Goal: Task Accomplishment & Management: Manage account settings

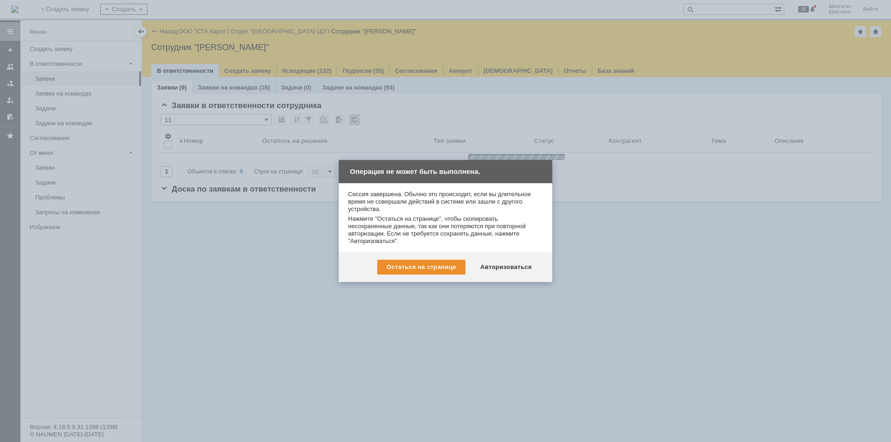
click at [514, 268] on div "Авторизоваться" at bounding box center [506, 267] width 70 height 15
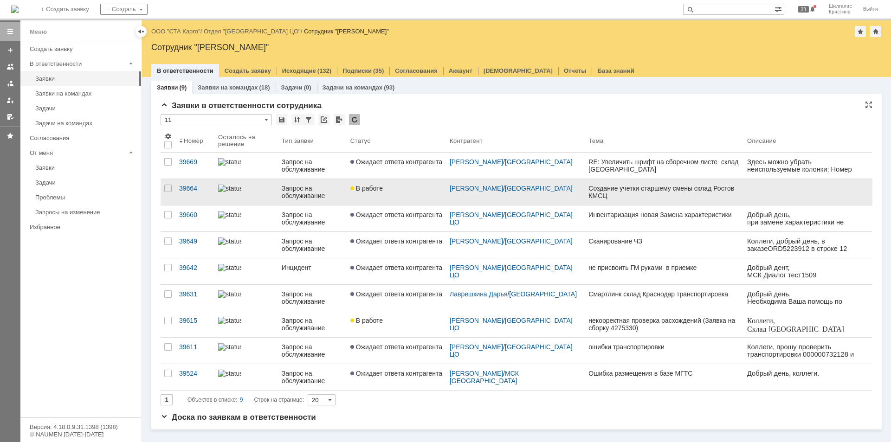
click at [391, 191] on div "В работе" at bounding box center [396, 188] width 92 height 7
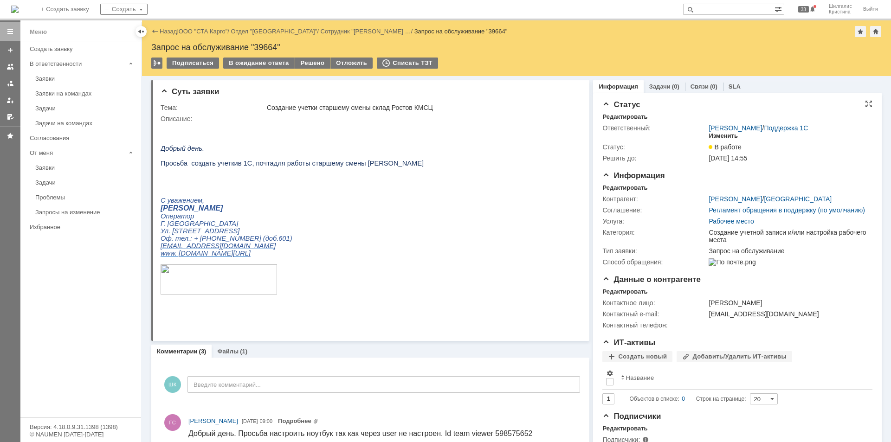
click at [727, 136] on div "Изменить" at bounding box center [722, 135] width 29 height 7
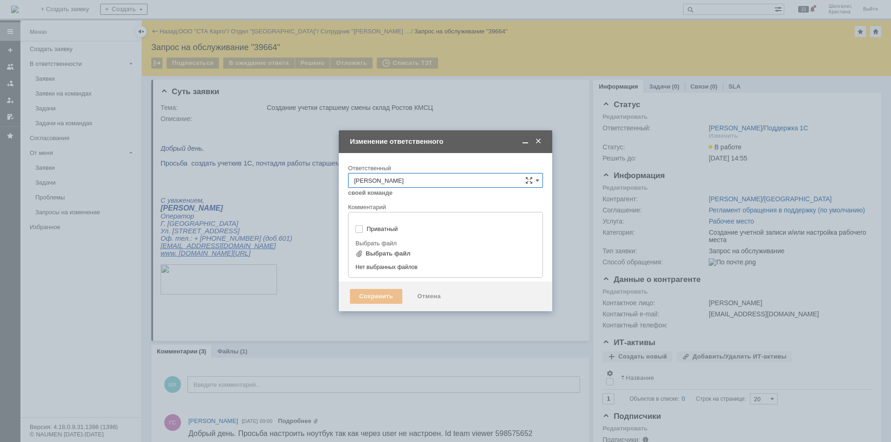
type input "[не указано]"
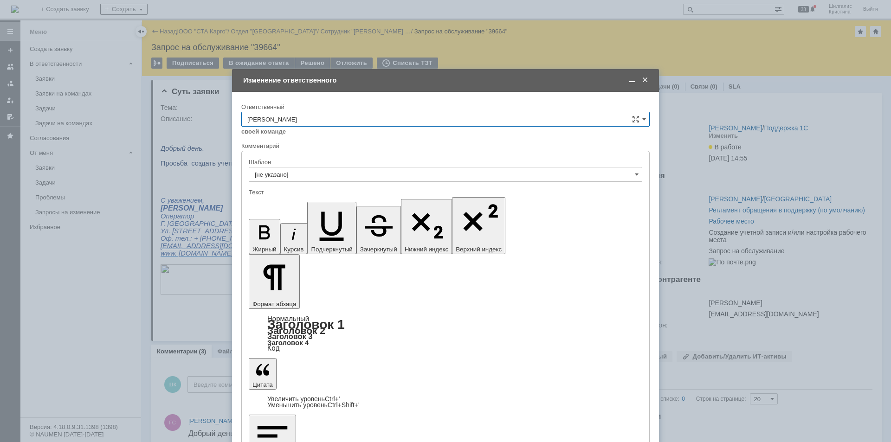
click at [396, 117] on input "[PERSON_NAME]" at bounding box center [445, 119] width 408 height 15
click at [290, 160] on div "[PERSON_NAME]" at bounding box center [445, 165] width 407 height 15
type input "[PERSON_NAME]"
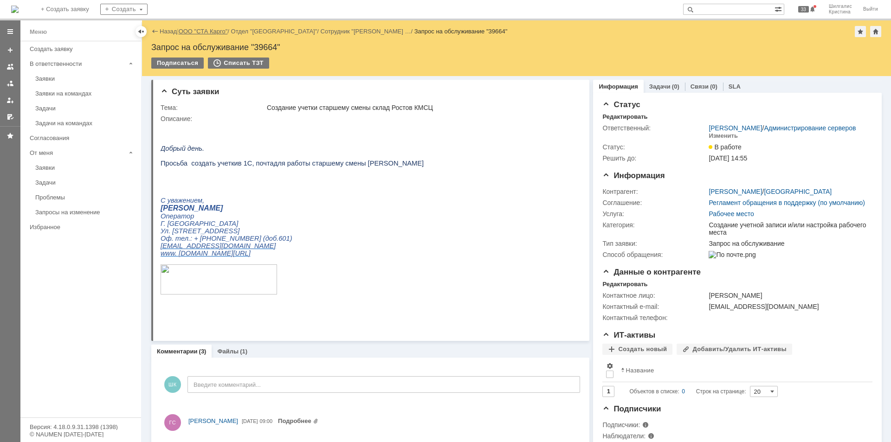
scroll to position [0, 0]
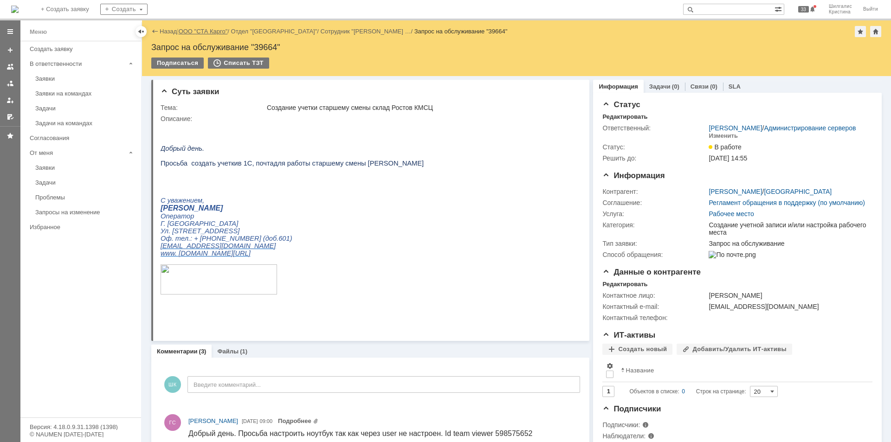
click at [195, 29] on link "ООО "СТА Карго"" at bounding box center [203, 31] width 49 height 7
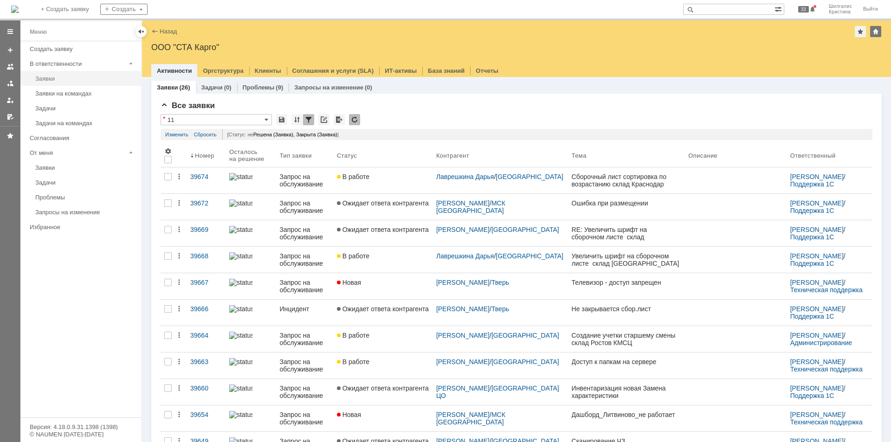
click at [65, 74] on link "Заявки" at bounding box center [86, 78] width 108 height 14
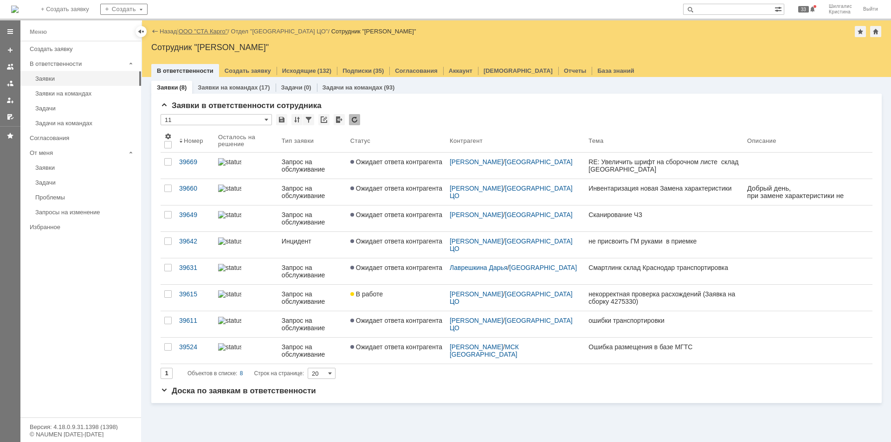
click at [208, 29] on link "ООО "СТА Карго"" at bounding box center [203, 31] width 49 height 7
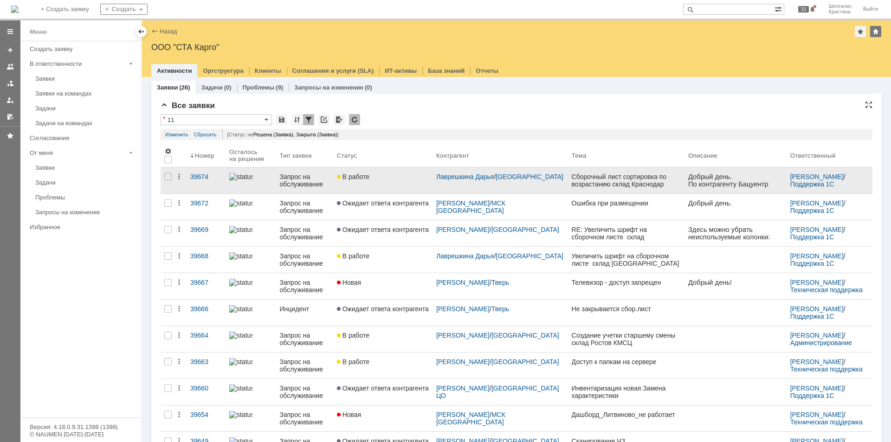
click at [388, 179] on div "В работе" at bounding box center [383, 176] width 92 height 7
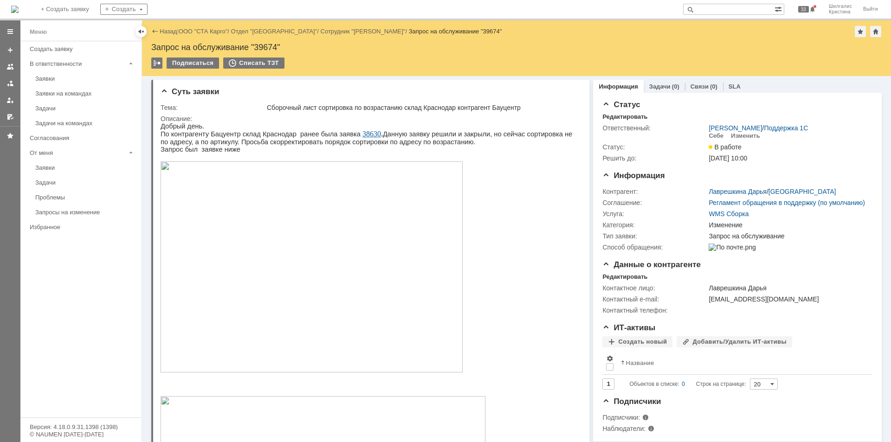
click at [362, 133] on span "38630" at bounding box center [371, 134] width 19 height 8
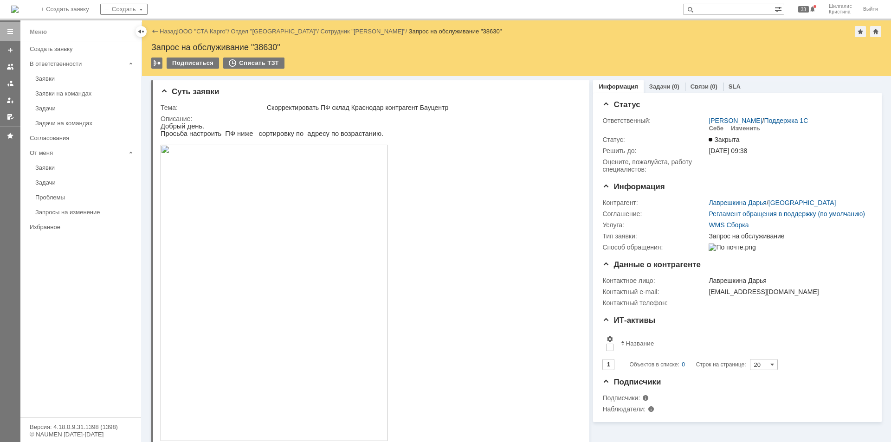
drag, startPoint x: 664, startPoint y: 254, endPoint x: 623, endPoint y: 70, distance: 189.1
click at [213, 32] on link "ООО "СТА Карго"" at bounding box center [203, 31] width 49 height 7
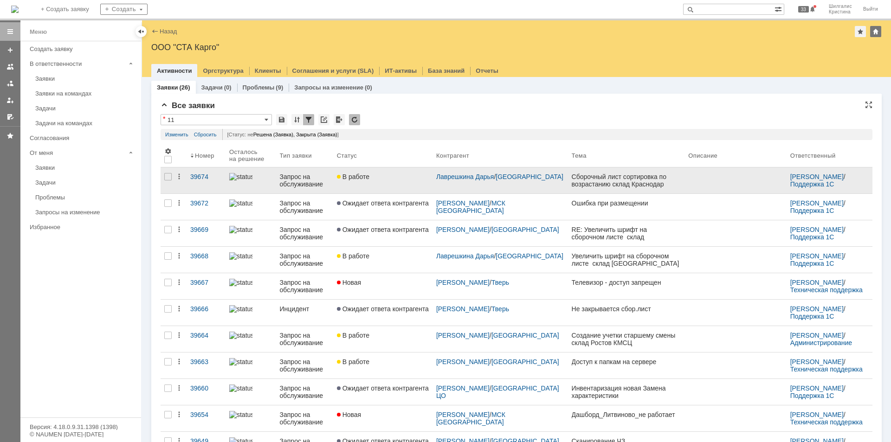
click at [386, 174] on div "В работе" at bounding box center [383, 176] width 92 height 7
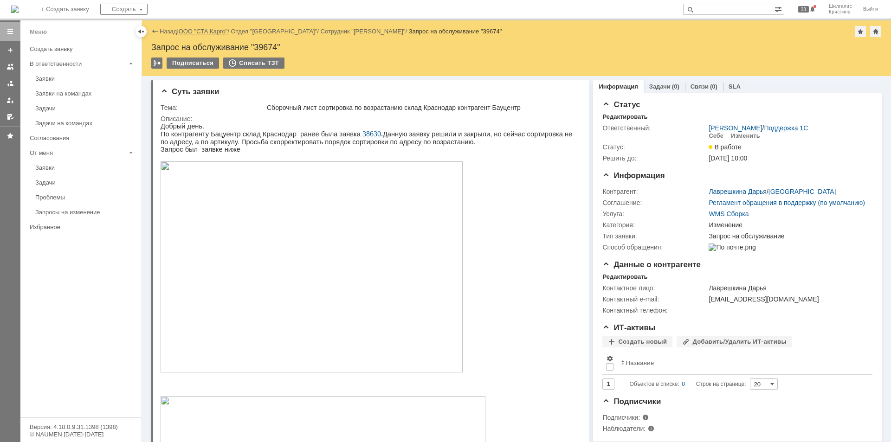
click at [205, 31] on link "ООО "СТА Карго"" at bounding box center [203, 31] width 49 height 7
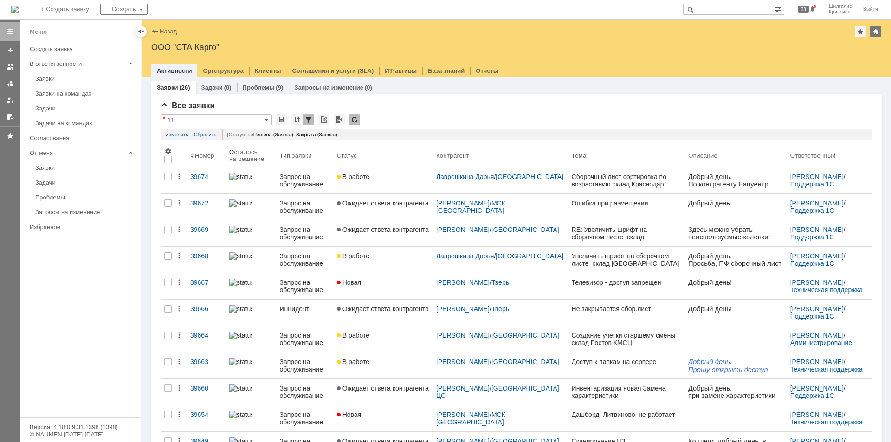
click at [419, 208] on link "Ожидает ответа контрагента" at bounding box center [382, 207] width 99 height 26
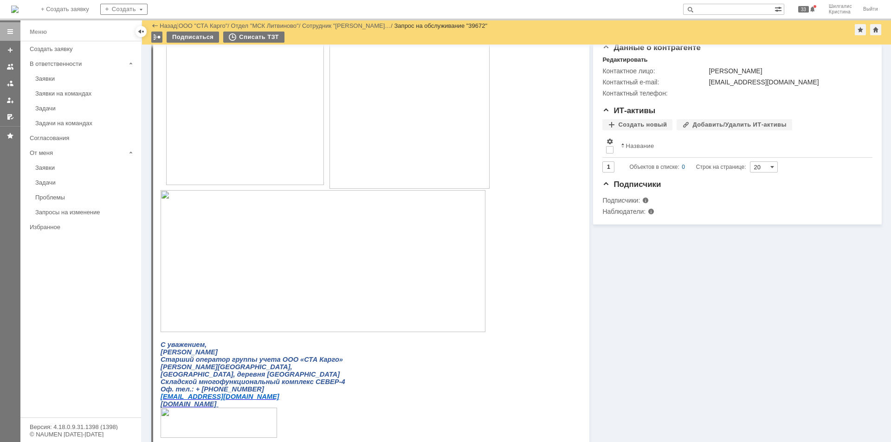
click at [208, 225] on img at bounding box center [322, 261] width 325 height 142
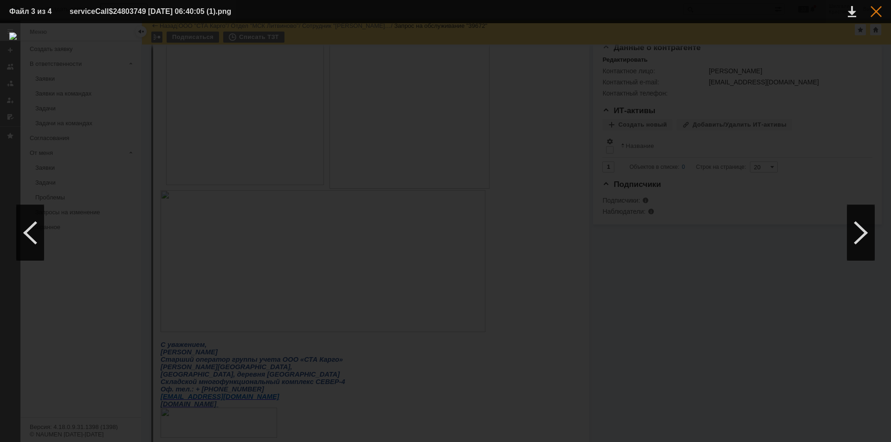
click at [877, 11] on div at bounding box center [875, 11] width 11 height 11
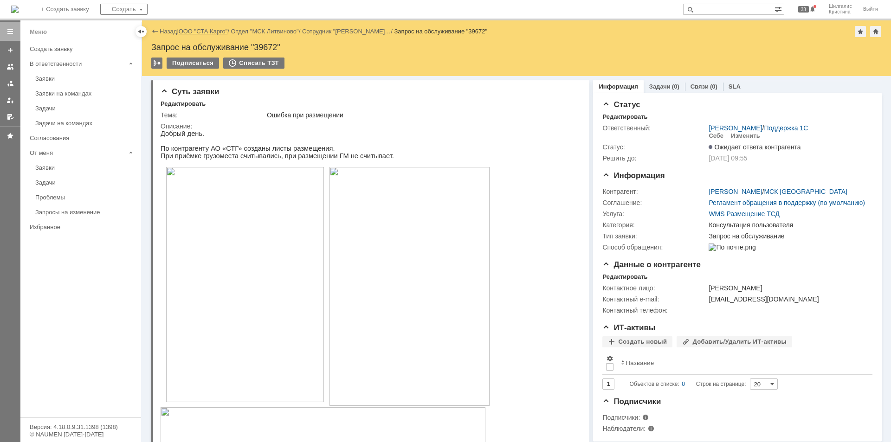
click at [200, 28] on link "ООО "СТА Карго"" at bounding box center [203, 31] width 49 height 7
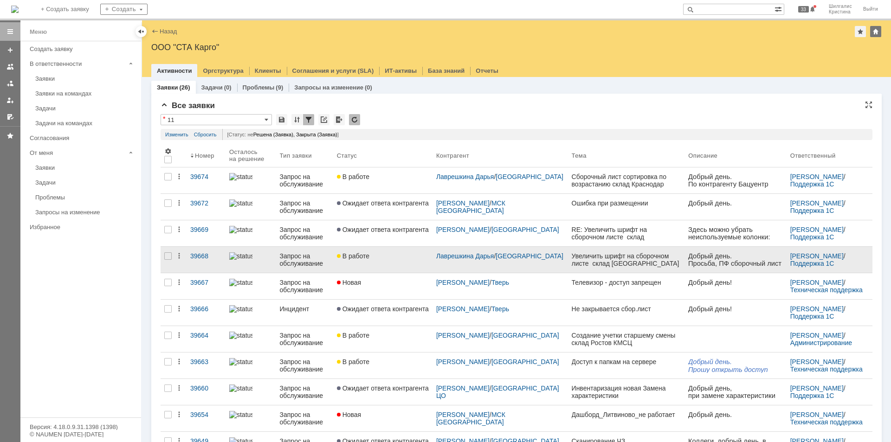
click at [385, 257] on div "В работе" at bounding box center [383, 255] width 92 height 7
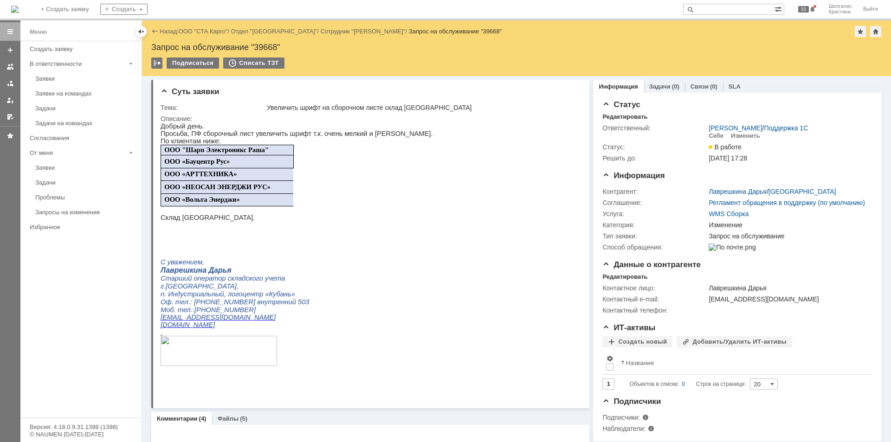
click at [218, 33] on link "ООО "СТА Карго"" at bounding box center [203, 31] width 49 height 7
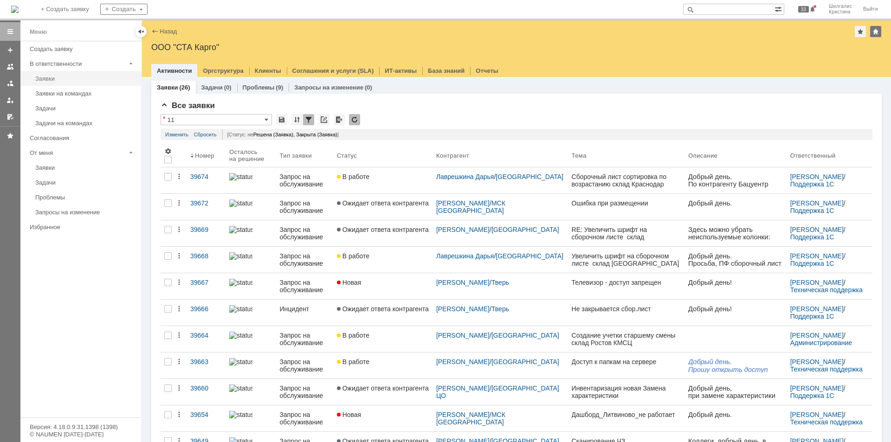
click at [70, 73] on link "Заявки" at bounding box center [86, 78] width 108 height 14
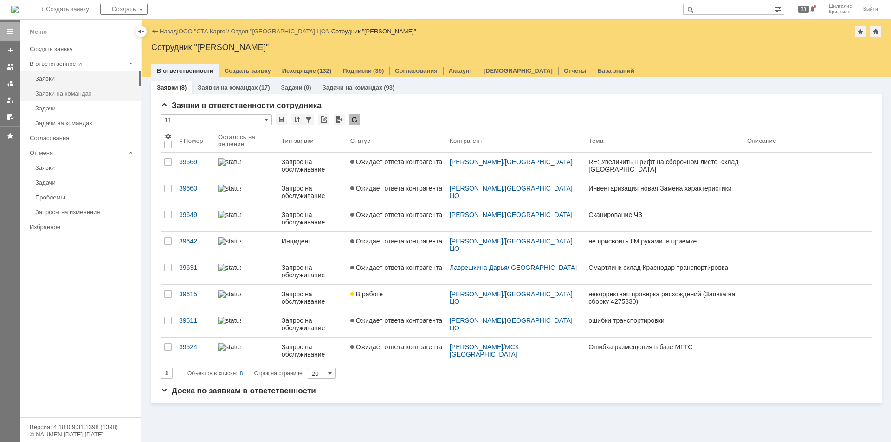
click at [83, 90] on div "Заявки на командах" at bounding box center [85, 93] width 100 height 7
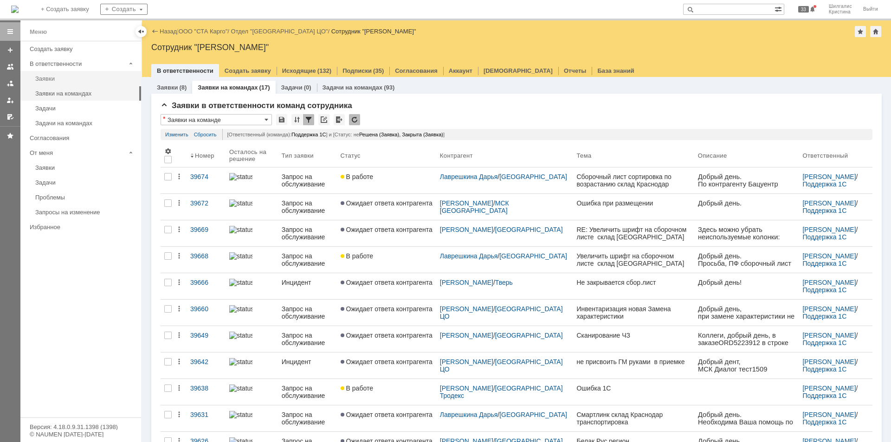
click at [45, 82] on link "Заявки" at bounding box center [86, 78] width 108 height 14
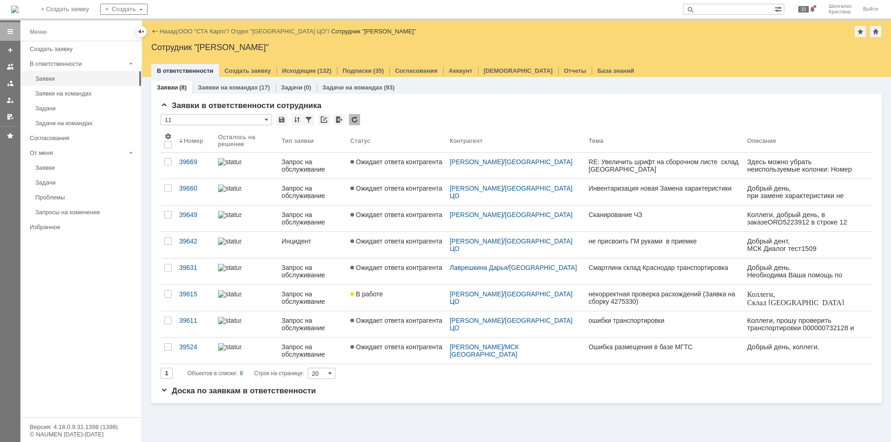
click at [202, 27] on div "Назад | ООО "СТА Карго" / Отдел "Санкт-Петербург ЦО" / Сотрудник "Шилгалис Крис…" at bounding box center [516, 31] width 730 height 11
click at [201, 31] on link "ООО "СТА Карго"" at bounding box center [203, 31] width 49 height 7
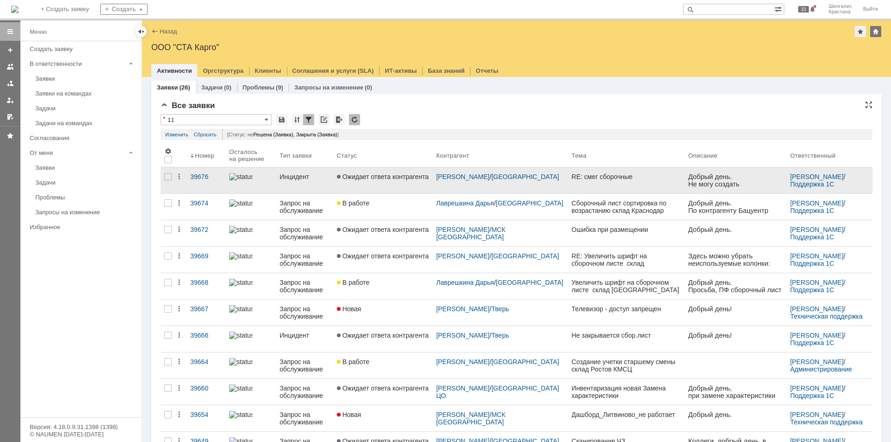
click at [380, 180] on link "Ожидает ответа контрагента" at bounding box center [382, 180] width 99 height 26
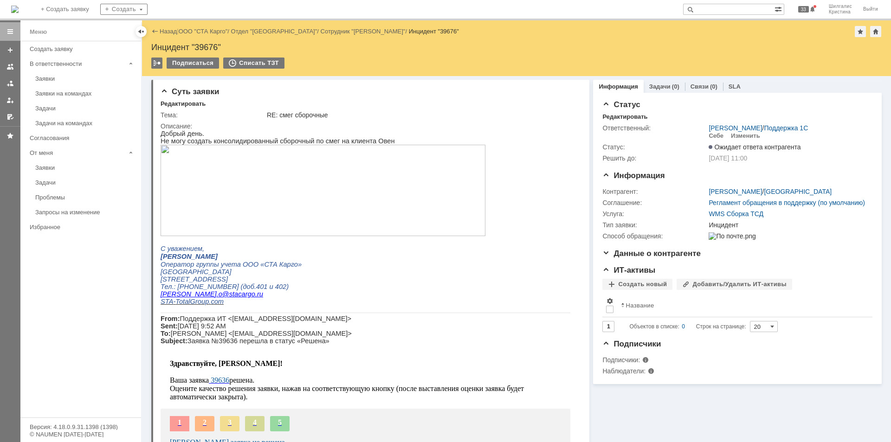
click at [364, 173] on img at bounding box center [322, 190] width 325 height 91
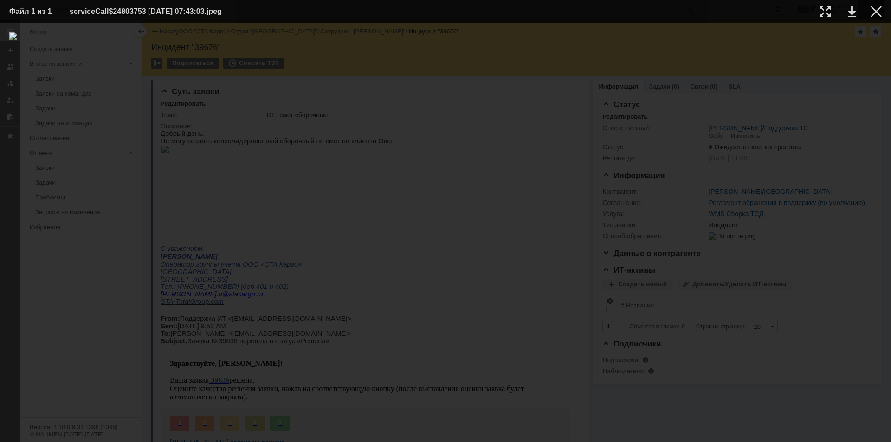
click at [872, 13] on div at bounding box center [875, 11] width 11 height 11
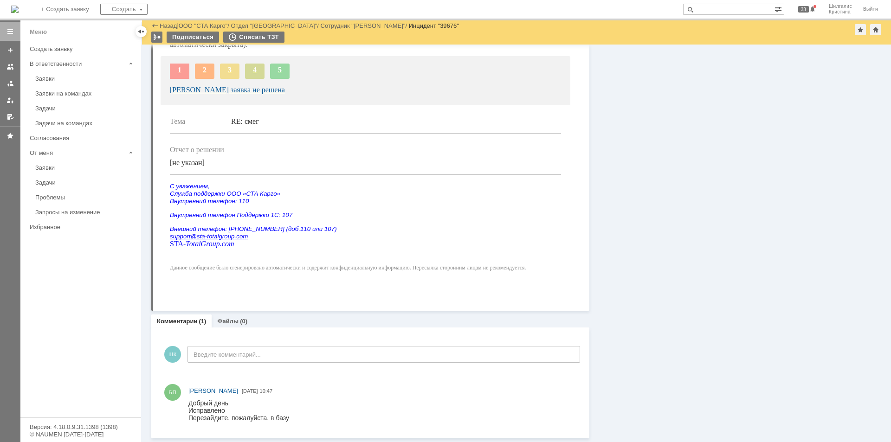
scroll to position [215, 0]
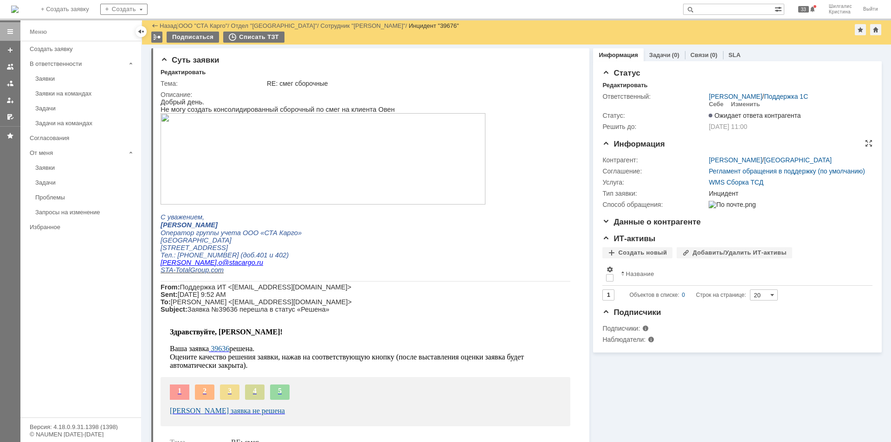
drag, startPoint x: 655, startPoint y: 319, endPoint x: 663, endPoint y: 206, distance: 113.4
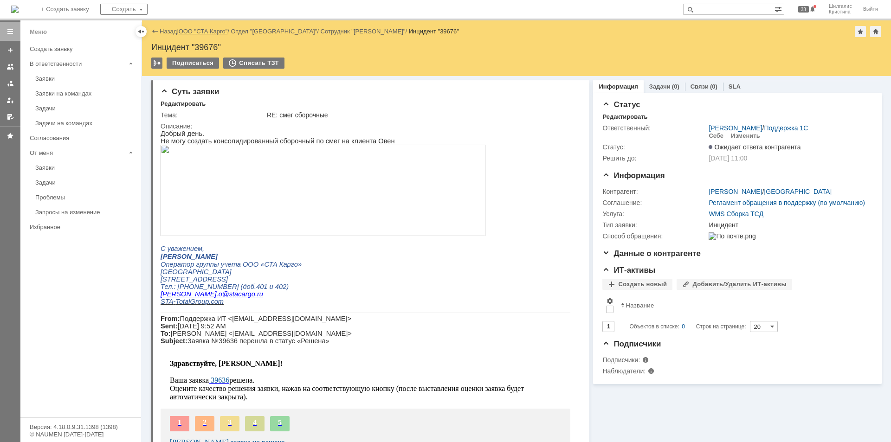
click at [196, 32] on link "ООО "СТА Карго"" at bounding box center [203, 31] width 49 height 7
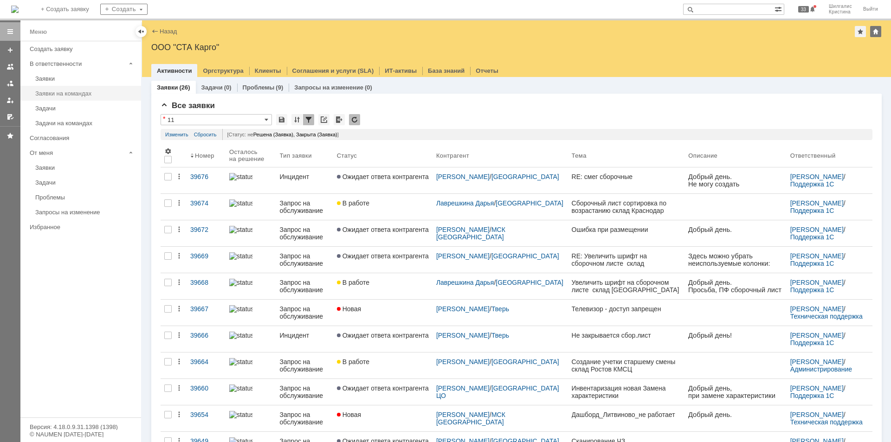
click at [47, 89] on link "Заявки на командах" at bounding box center [86, 93] width 108 height 14
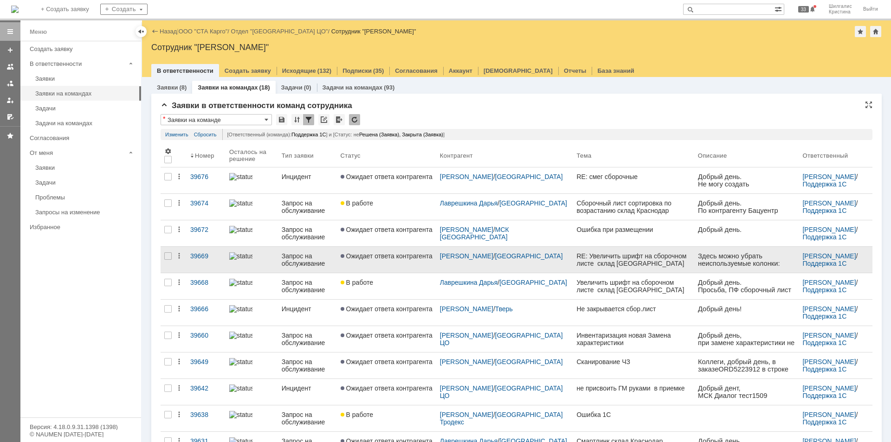
click at [372, 264] on link "Ожидает ответа контрагента" at bounding box center [386, 260] width 99 height 26
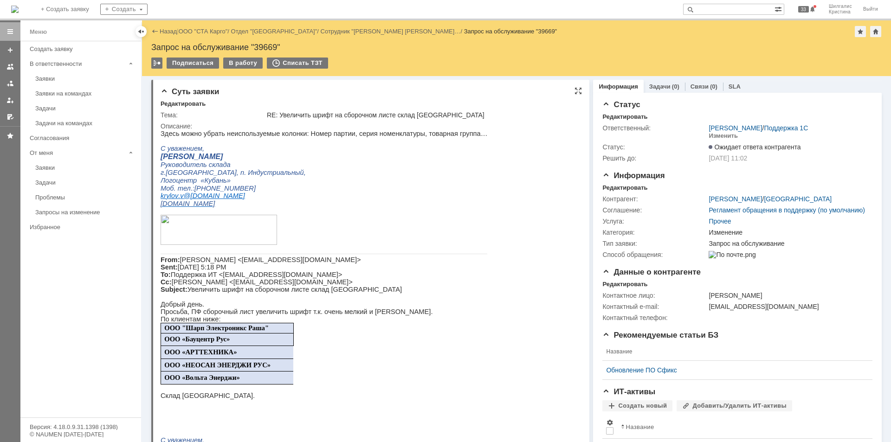
drag, startPoint x: 745, startPoint y: 460, endPoint x: 567, endPoint y: 259, distance: 268.1
click at [207, 29] on link "ООО "СТА Карго"" at bounding box center [203, 31] width 49 height 7
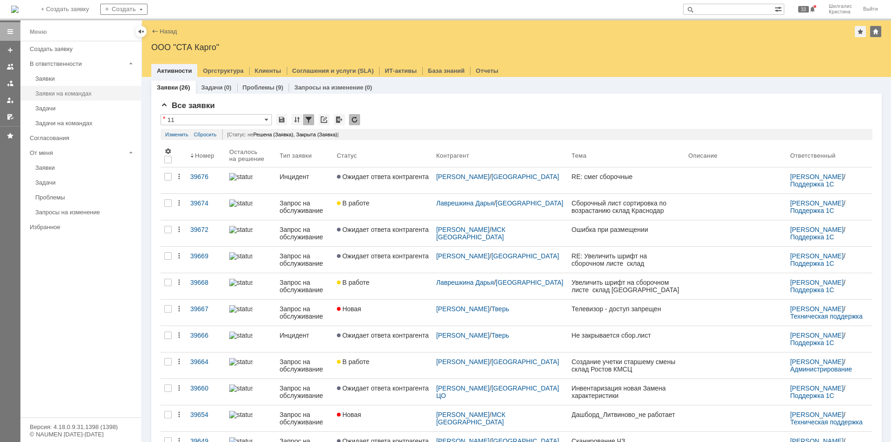
click at [59, 95] on div "Заявки на командах" at bounding box center [85, 93] width 100 height 7
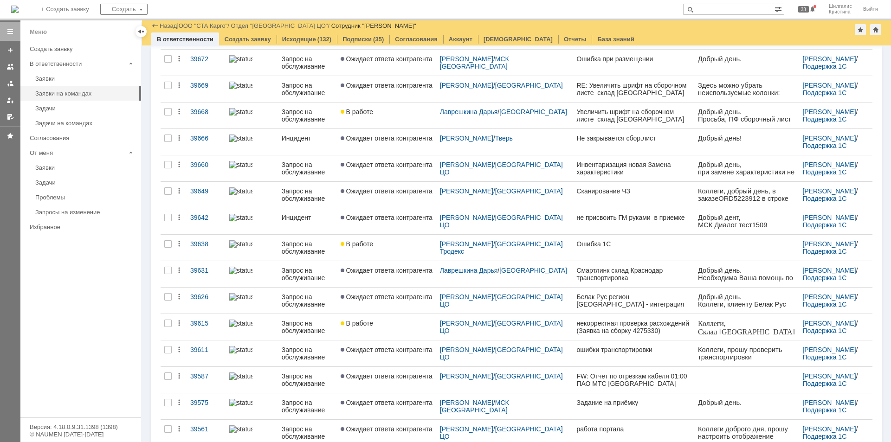
click at [374, 219] on span "Ожидает ответа контрагента" at bounding box center [386, 217] width 92 height 7
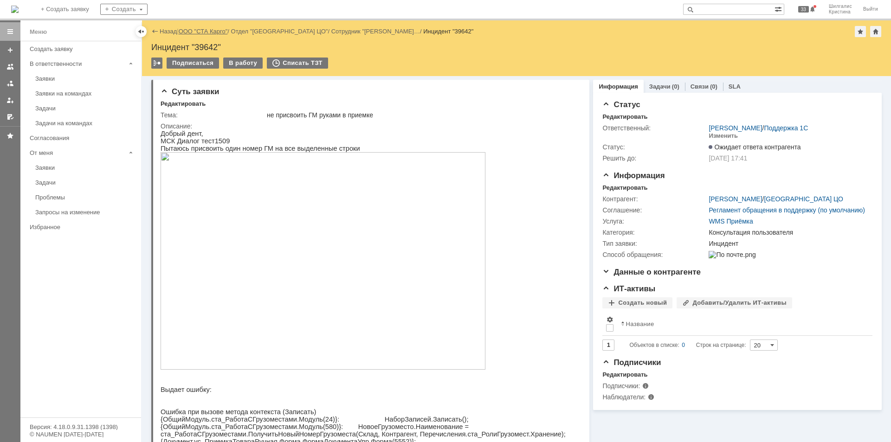
click at [200, 32] on link "ООО "СТА Карго"" at bounding box center [203, 31] width 49 height 7
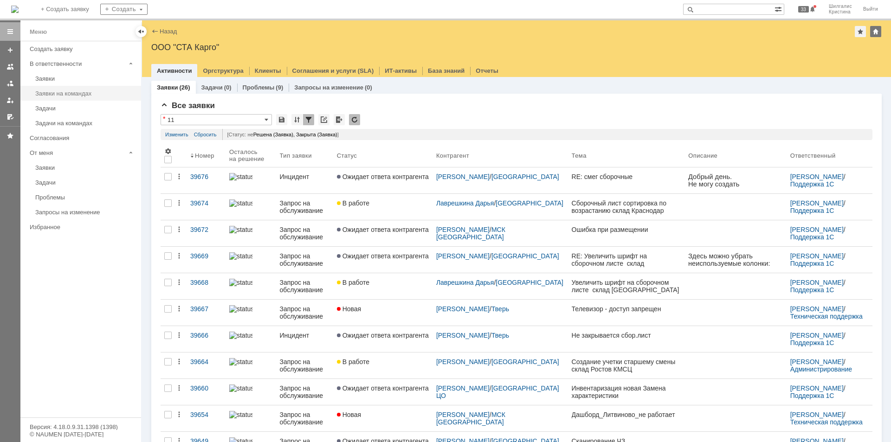
click at [71, 92] on div "Заявки на командах" at bounding box center [85, 93] width 100 height 7
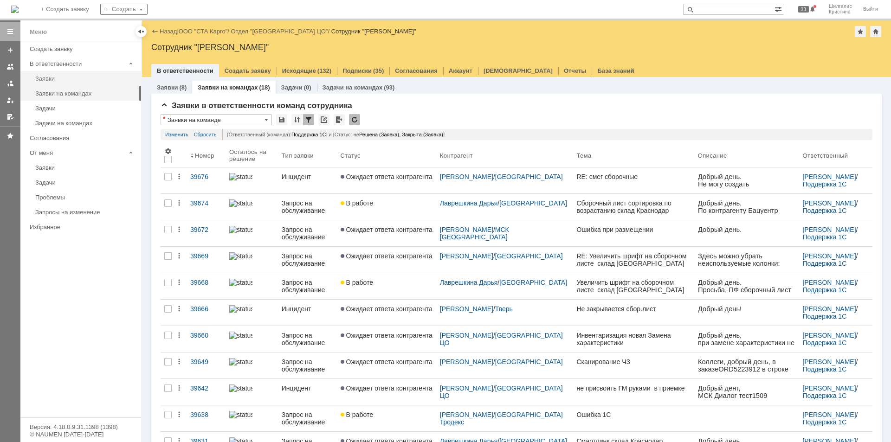
click at [51, 74] on link "Заявки" at bounding box center [86, 78] width 108 height 14
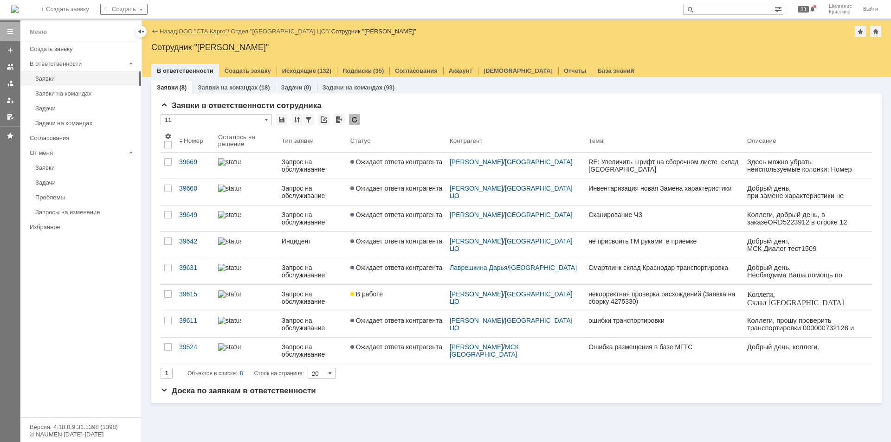
click at [200, 31] on link "ООО "СТА Карго"" at bounding box center [203, 31] width 49 height 7
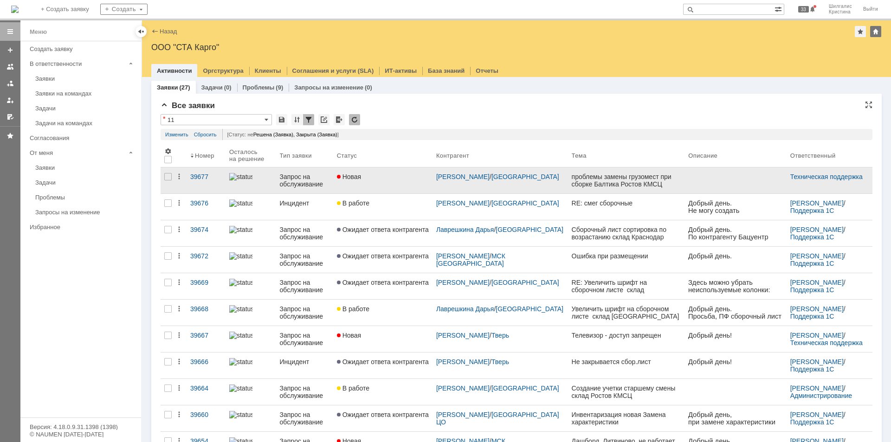
click at [375, 183] on link "Новая" at bounding box center [382, 180] width 99 height 26
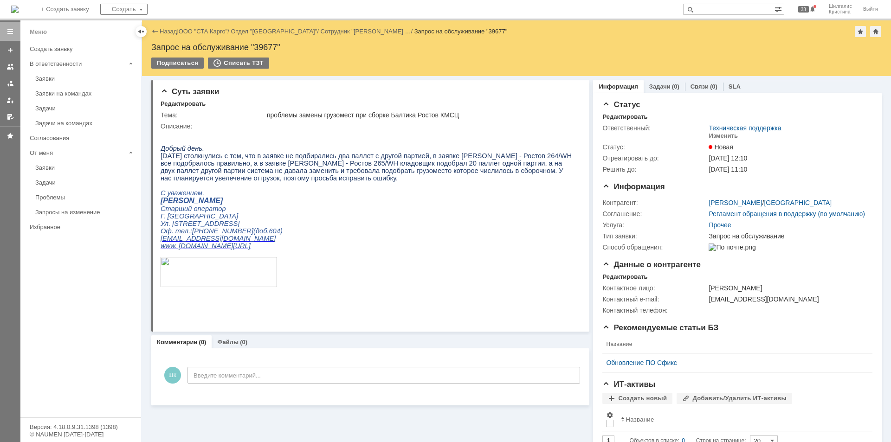
click at [75, 97] on link "Заявки на командах" at bounding box center [86, 93] width 108 height 14
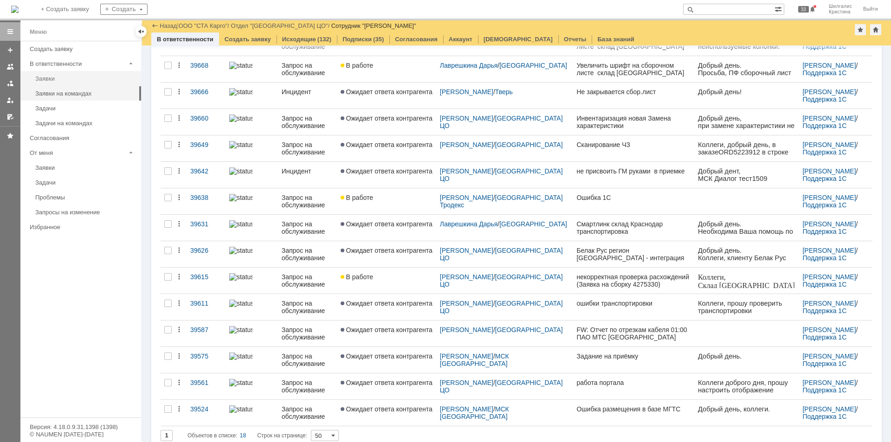
click at [64, 76] on div "Заявки" at bounding box center [85, 78] width 100 height 7
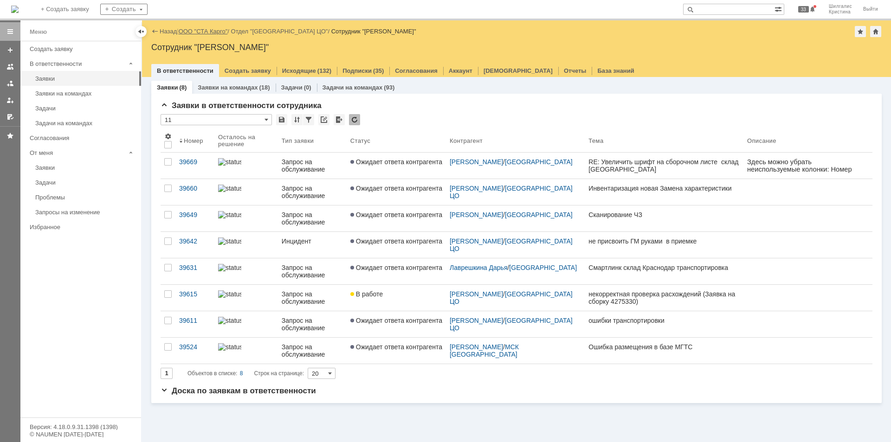
click at [196, 30] on link "ООО "СТА Карго"" at bounding box center [203, 31] width 49 height 7
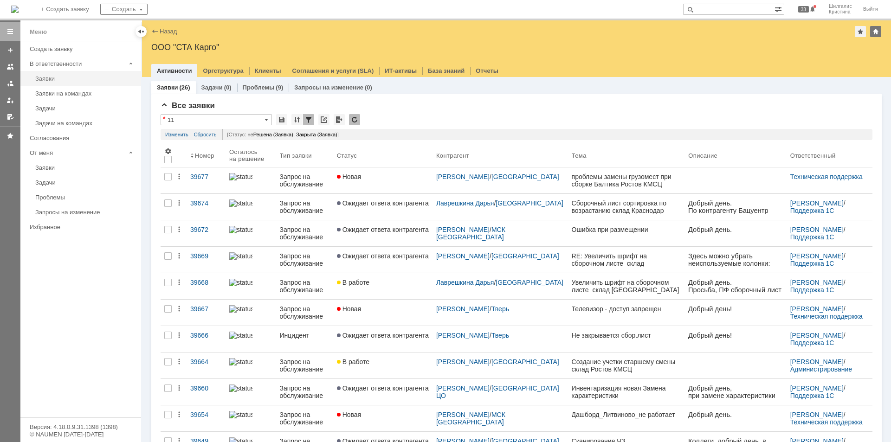
click at [49, 75] on div "Заявки" at bounding box center [85, 78] width 100 height 7
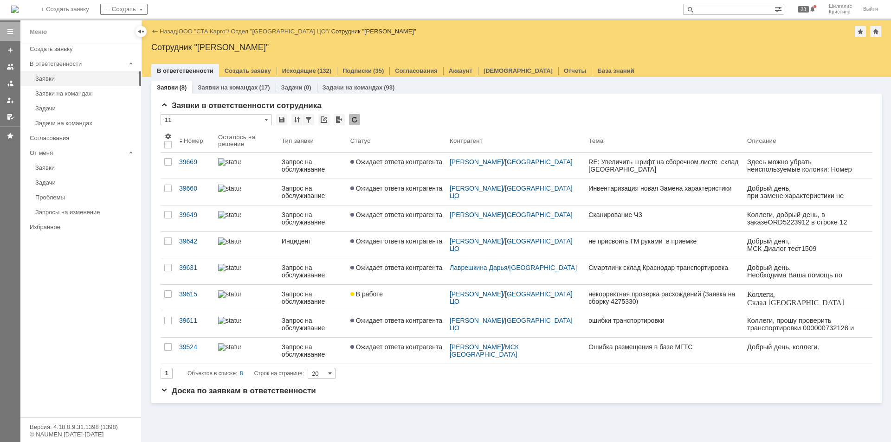
click at [193, 32] on link "ООО "СТА Карго"" at bounding box center [203, 31] width 49 height 7
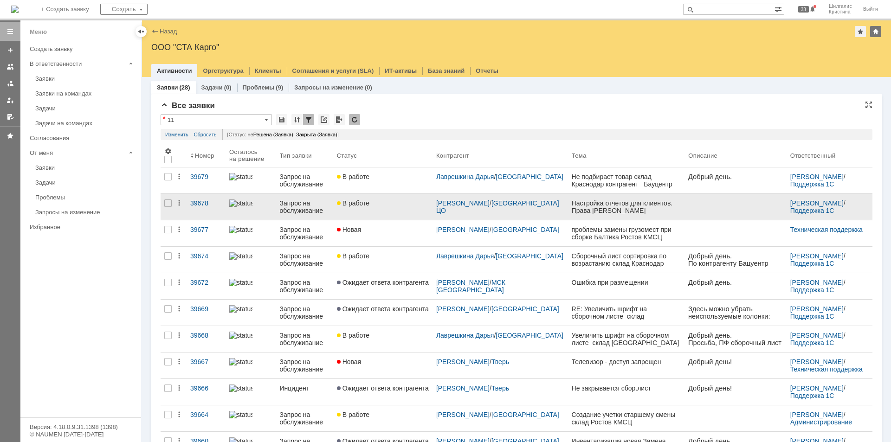
click at [392, 203] on div "В работе" at bounding box center [383, 202] width 92 height 7
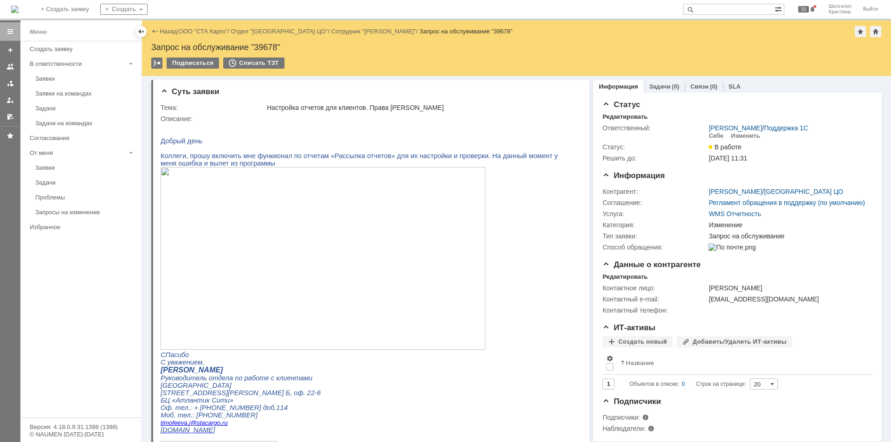
click at [291, 259] on img at bounding box center [322, 258] width 325 height 183
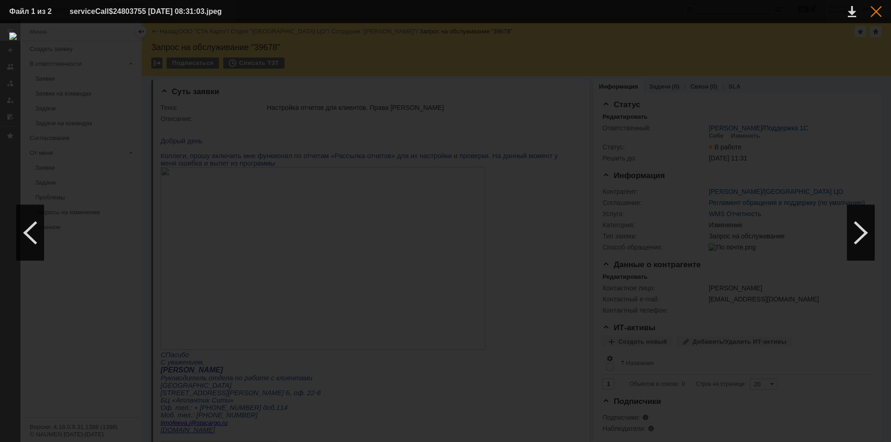
click at [872, 13] on div at bounding box center [875, 11] width 11 height 11
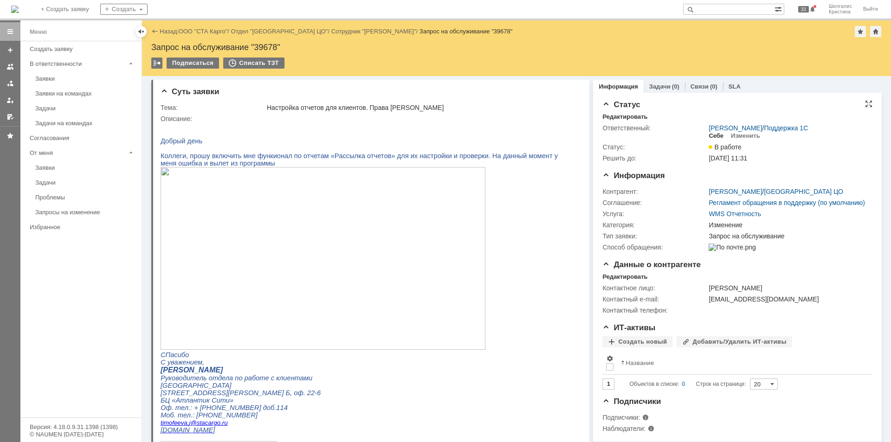
click at [711, 134] on div "Себе" at bounding box center [715, 135] width 15 height 7
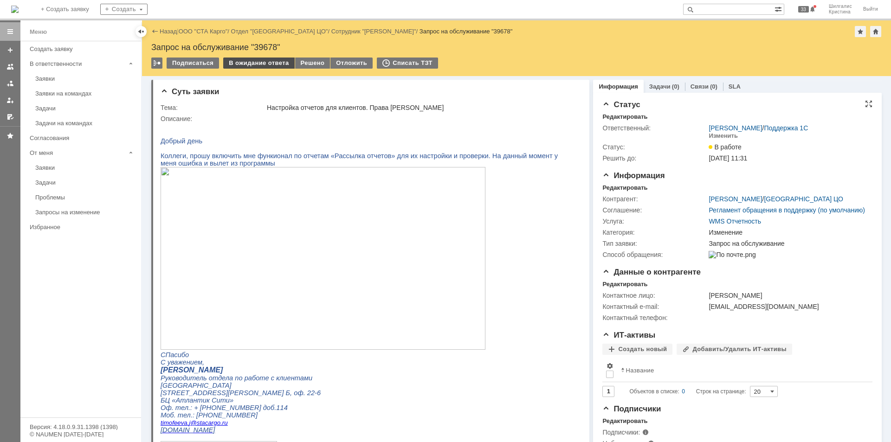
click at [247, 63] on div "В ожидание ответа" at bounding box center [258, 63] width 71 height 11
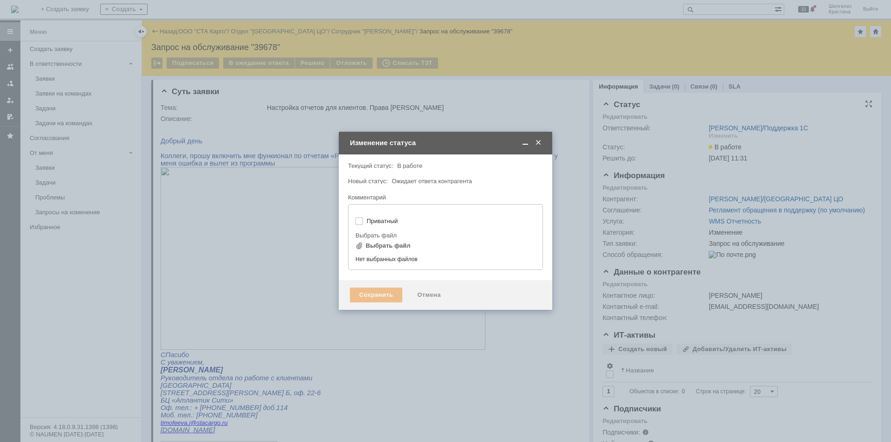
type input "[не указано]"
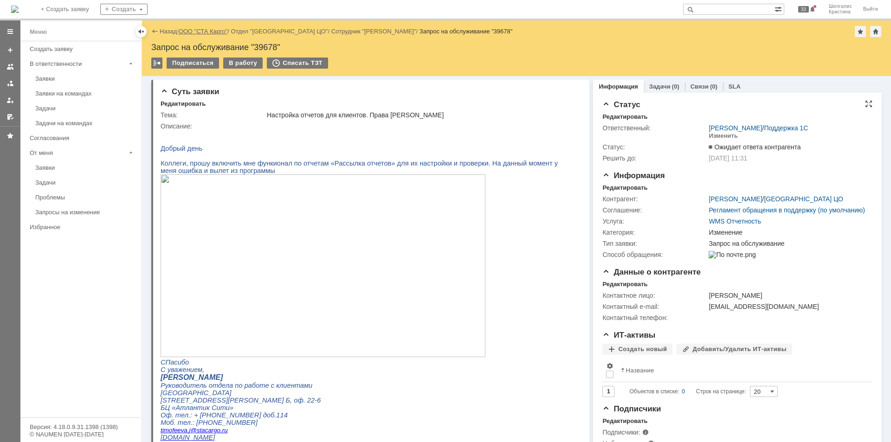
click at [205, 31] on link "ООО "СТА Карго"" at bounding box center [203, 31] width 49 height 7
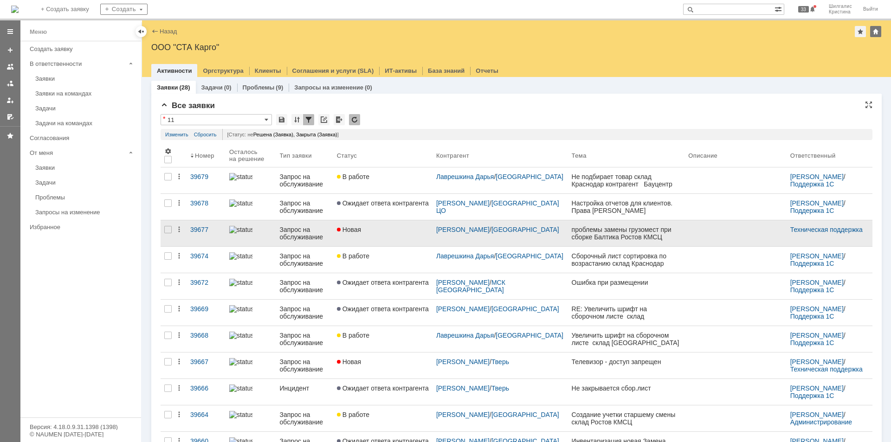
click at [398, 231] on div "Новая" at bounding box center [383, 229] width 92 height 7
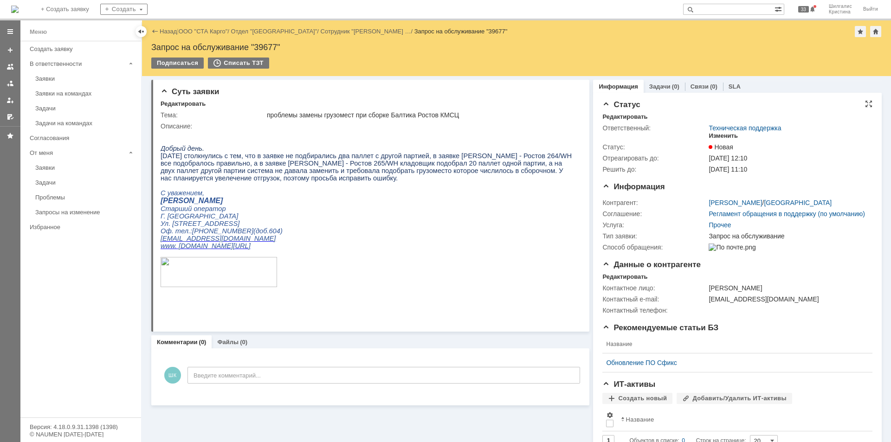
click at [723, 138] on div "Изменить" at bounding box center [722, 135] width 29 height 7
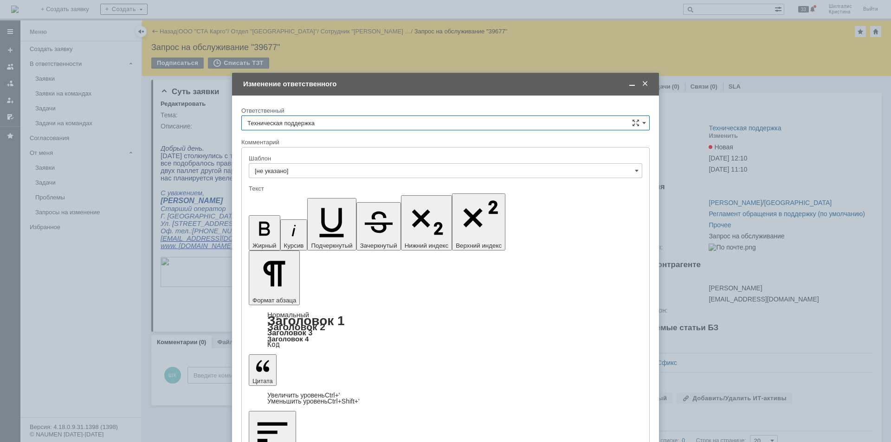
click at [352, 120] on input "Техническая поддержка" at bounding box center [445, 122] width 408 height 15
drag, startPoint x: 291, startPoint y: 167, endPoint x: 291, endPoint y: 178, distance: 10.2
click at [291, 168] on span "[PERSON_NAME]" at bounding box center [445, 170] width 396 height 7
type input "[PERSON_NAME]"
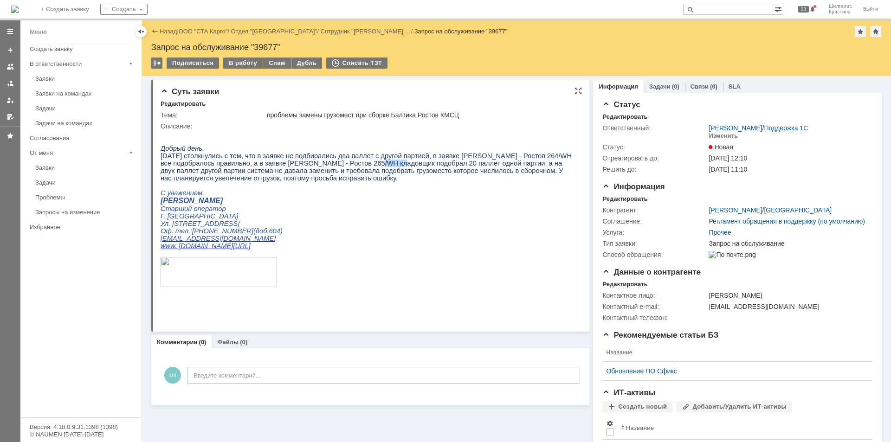
drag, startPoint x: 364, startPoint y: 167, endPoint x: 343, endPoint y: 167, distance: 21.3
click at [343, 167] on span "[DATE] столкнулись с тем, что в заявке не подбирались два паллет с другой парти…" at bounding box center [365, 167] width 411 height 30
copy span "265/WH"
click at [237, 64] on div "В работу" at bounding box center [242, 63] width 39 height 11
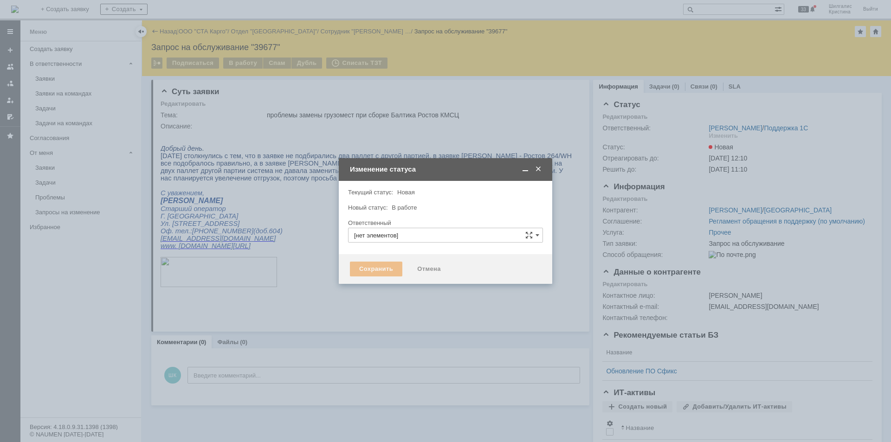
type input "[PERSON_NAME]"
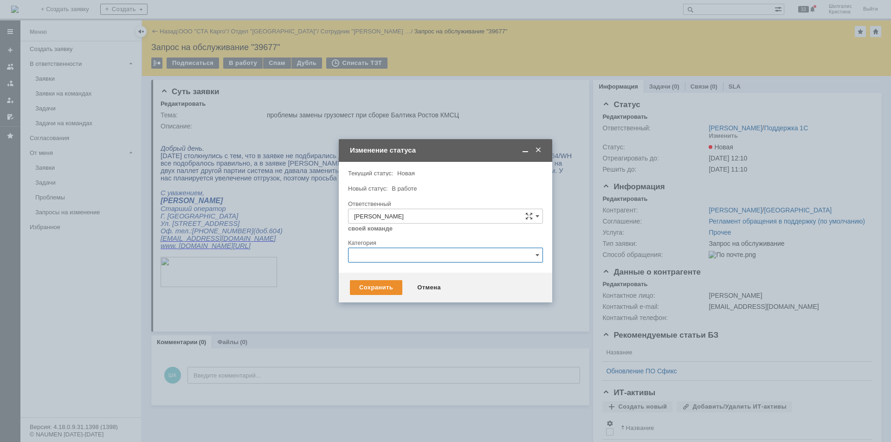
click at [391, 255] on input "text" at bounding box center [445, 255] width 195 height 15
click at [397, 316] on span "Консультация пользователя" at bounding box center [445, 317] width 183 height 7
click at [385, 283] on div "Сохранить" at bounding box center [376, 287] width 52 height 15
type input "Консультация пользователя"
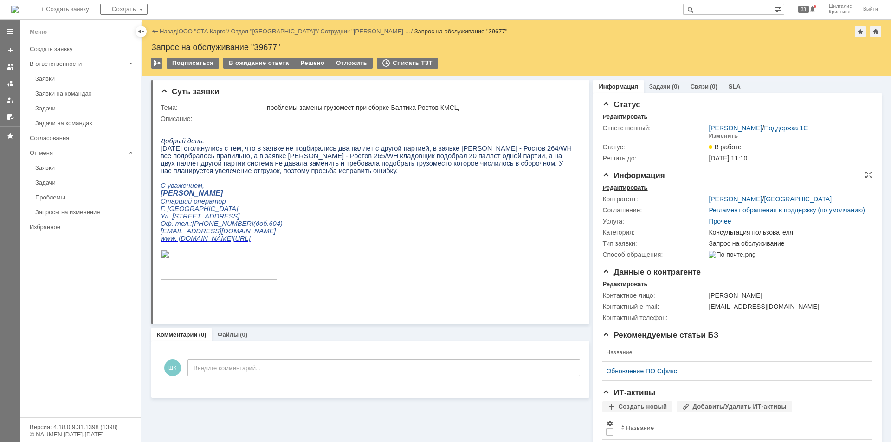
click at [623, 186] on div "Редактировать" at bounding box center [624, 187] width 45 height 7
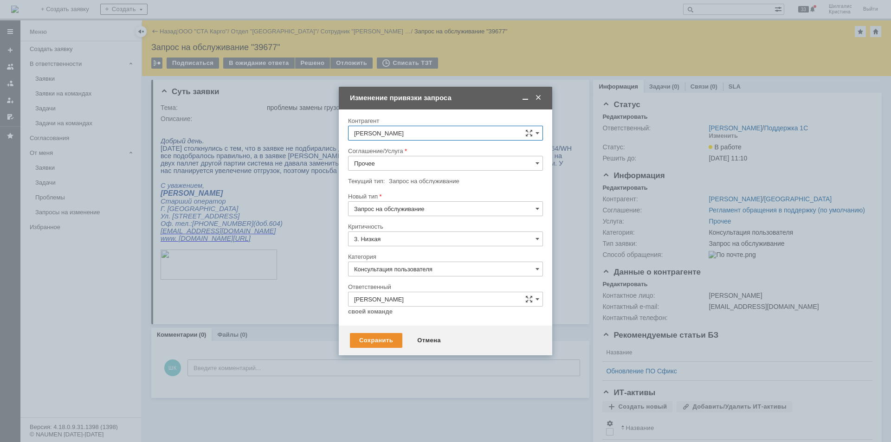
click at [391, 161] on input "Прочее" at bounding box center [445, 163] width 195 height 15
click at [395, 244] on span "WMS Сборка" at bounding box center [445, 244] width 183 height 7
type input "WMS Сборка"
click at [363, 337] on div "Сохранить" at bounding box center [376, 340] width 52 height 15
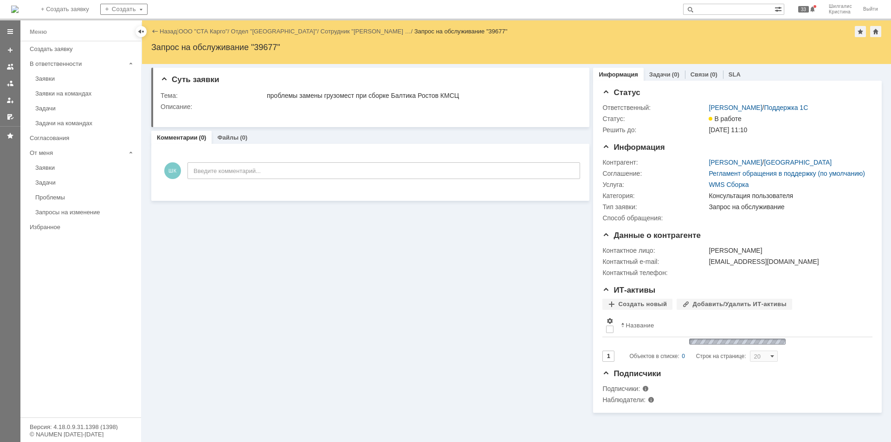
scroll to position [0, 0]
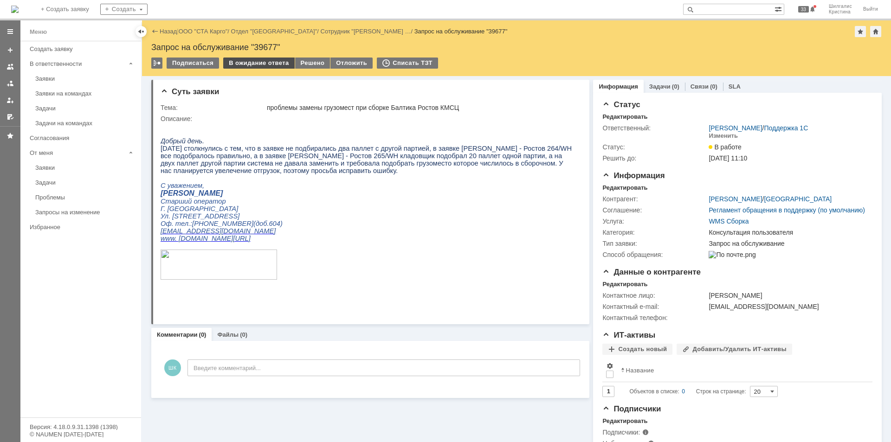
click at [261, 63] on div "В ожидание ответа" at bounding box center [258, 63] width 71 height 11
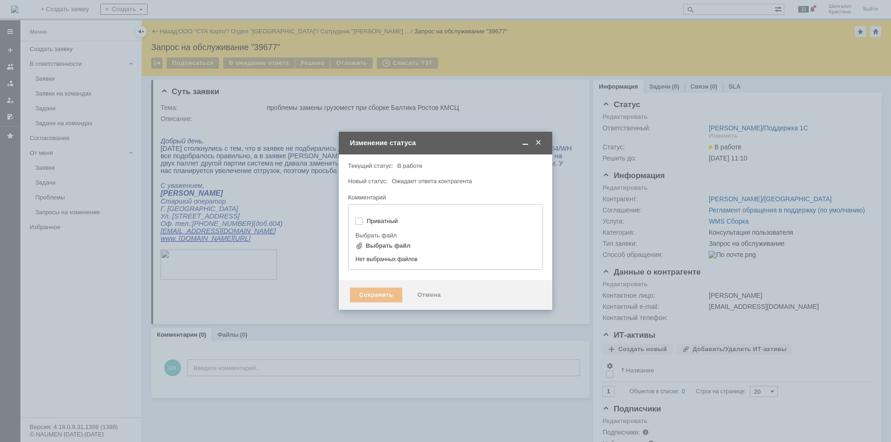
type input "[не указано]"
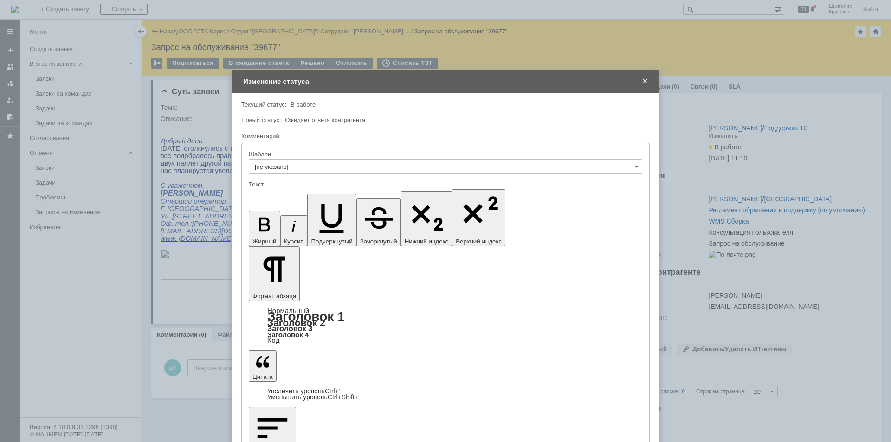
click at [629, 79] on span at bounding box center [631, 81] width 9 height 8
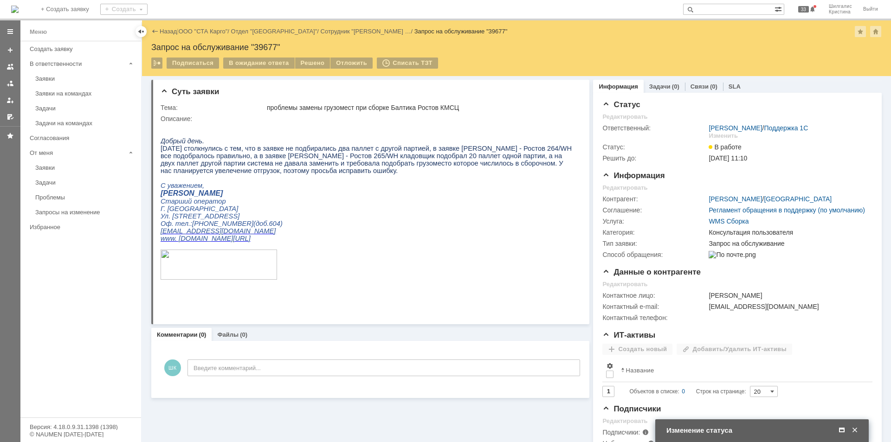
click at [840, 429] on span at bounding box center [841, 430] width 9 height 8
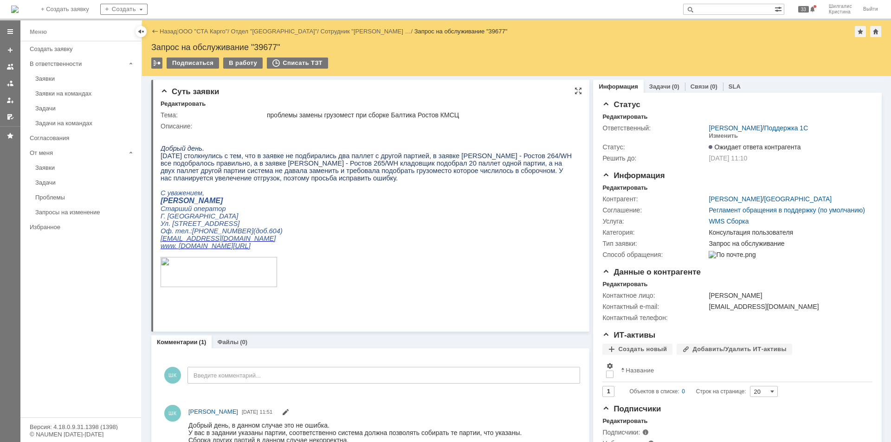
click at [430, 212] on p "Старший оператор" at bounding box center [366, 208] width 412 height 7
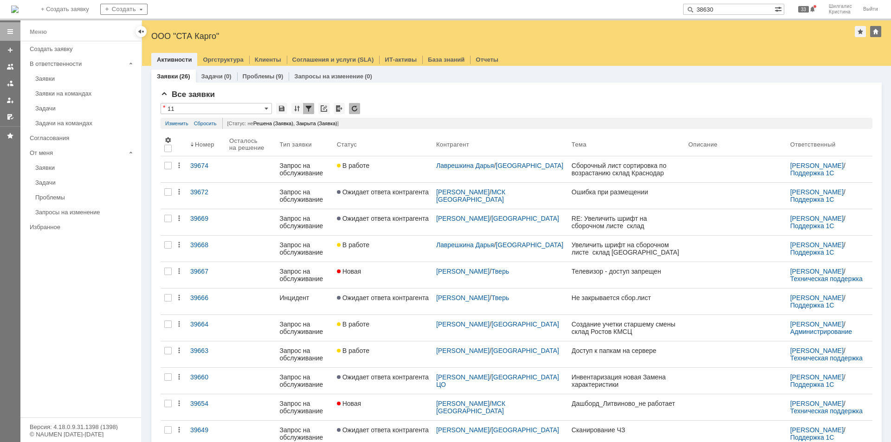
type input "38630"
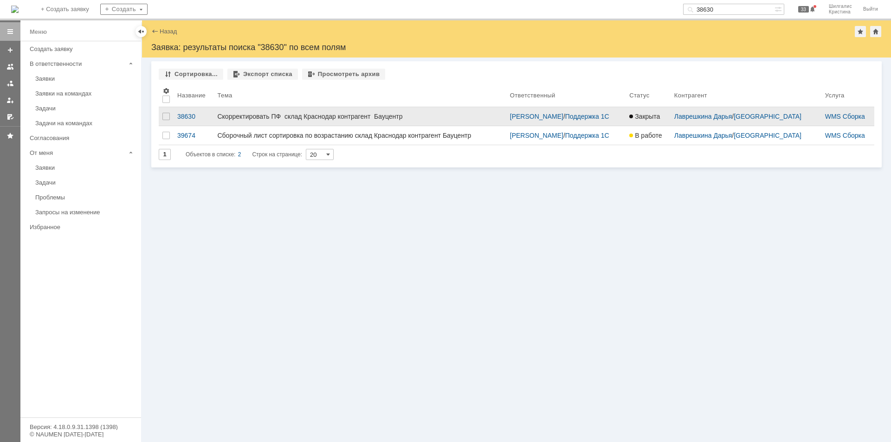
click at [320, 120] on link "Скорректировать ПФ склад Краснодар контрагент Бауцентр" at bounding box center [359, 116] width 292 height 19
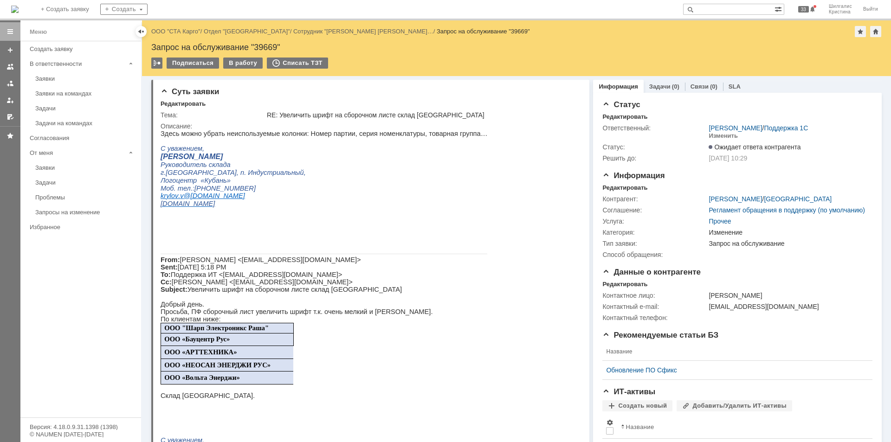
click at [269, 45] on div "Запрос на обслуживание "39669"" at bounding box center [516, 47] width 730 height 9
copy div "39669"
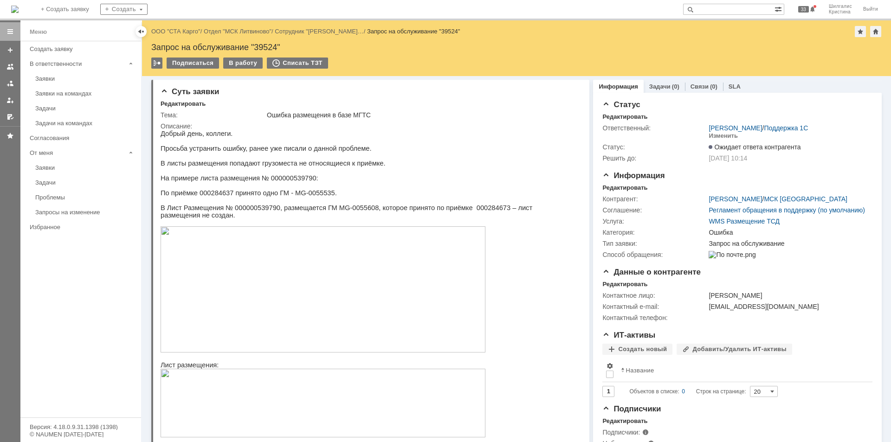
drag, startPoint x: 661, startPoint y: 292, endPoint x: 593, endPoint y: 138, distance: 168.6
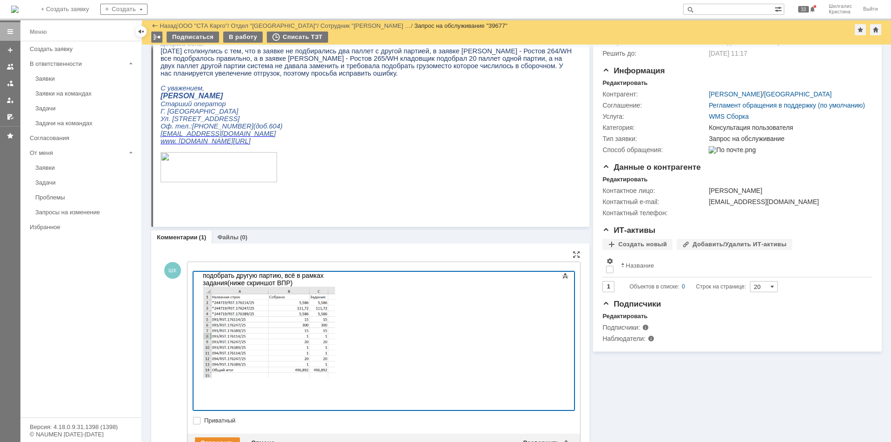
scroll to position [162, 0]
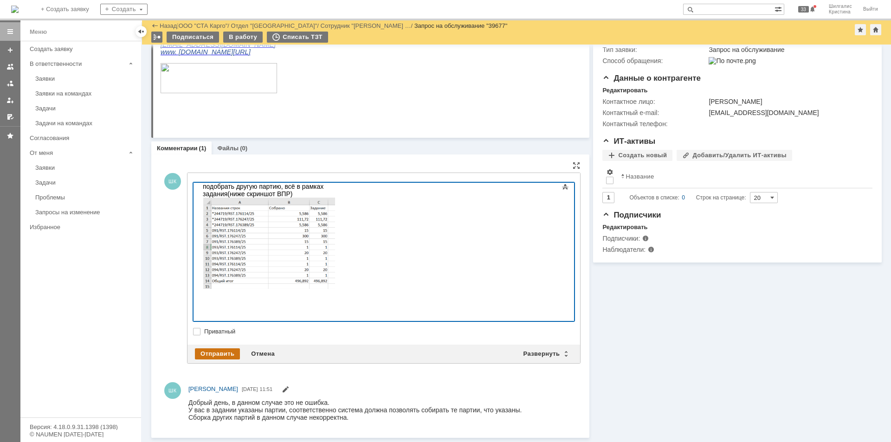
click at [223, 352] on div "Отправить" at bounding box center [217, 353] width 45 height 11
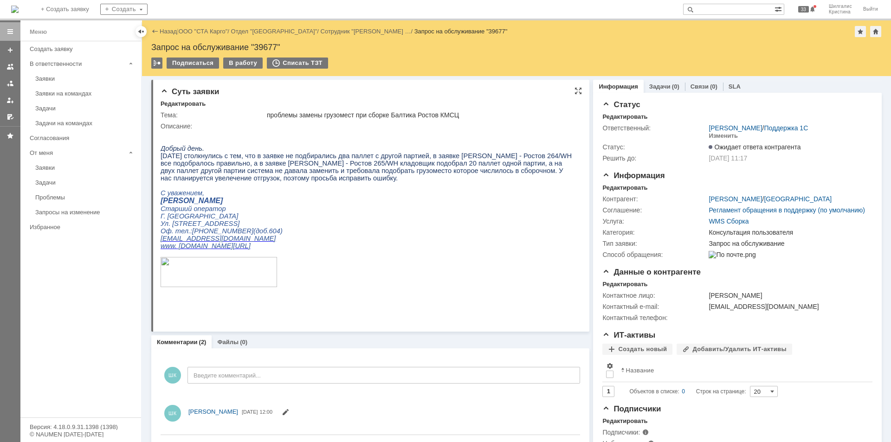
scroll to position [0, 0]
click at [207, 29] on link "ООО "СТА Карго"" at bounding box center [203, 31] width 49 height 7
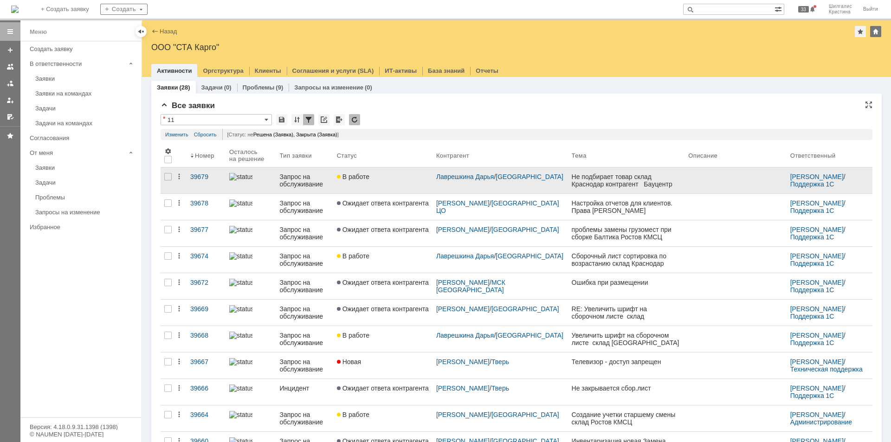
click at [391, 181] on link "В работе" at bounding box center [382, 180] width 99 height 26
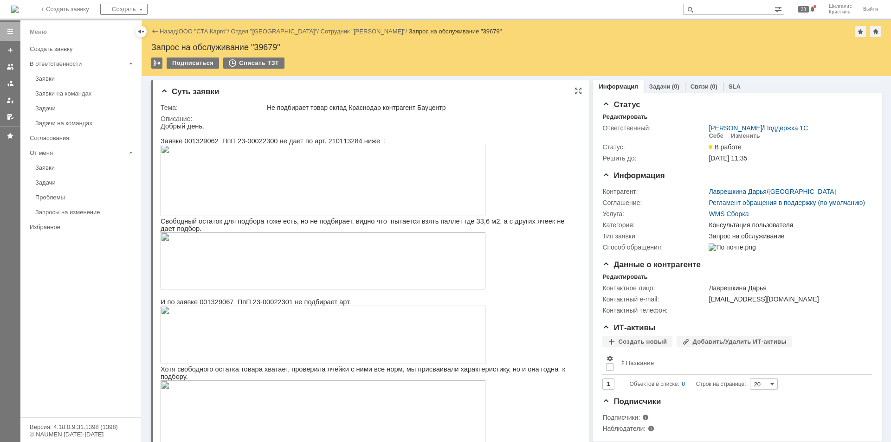
drag, startPoint x: 834, startPoint y: 476, endPoint x: 543, endPoint y: 199, distance: 402.5
click at [204, 27] on div "Назад | ООО "СТА Карго" / Отдел "Краснодар" / Сотрудник "Лаврешкина Дарья" / За…" at bounding box center [516, 31] width 730 height 11
click at [203, 30] on link "ООО "СТА Карго"" at bounding box center [203, 31] width 49 height 7
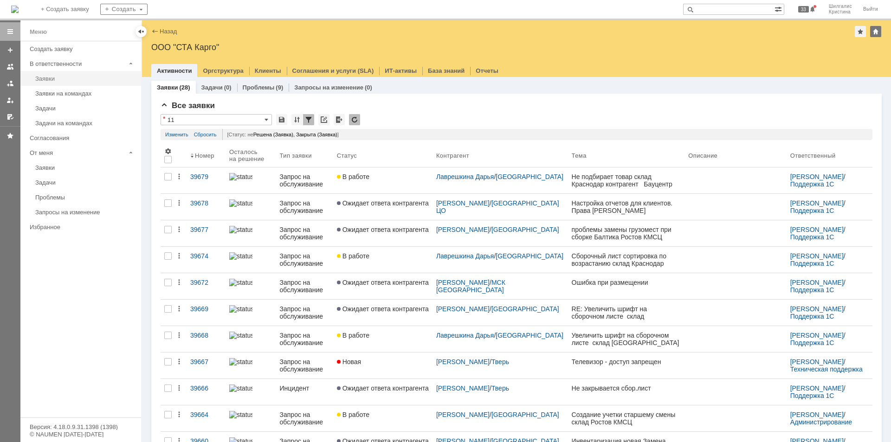
click at [58, 77] on div "Заявки" at bounding box center [85, 78] width 100 height 7
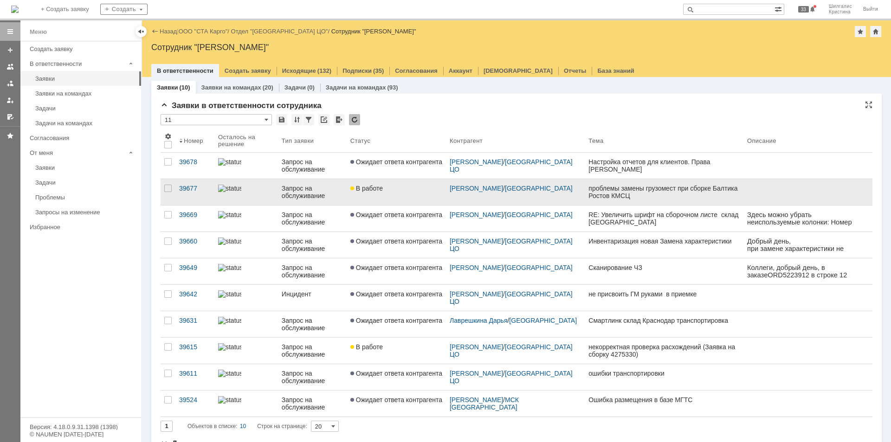
click at [396, 192] on link "В работе" at bounding box center [395, 192] width 99 height 26
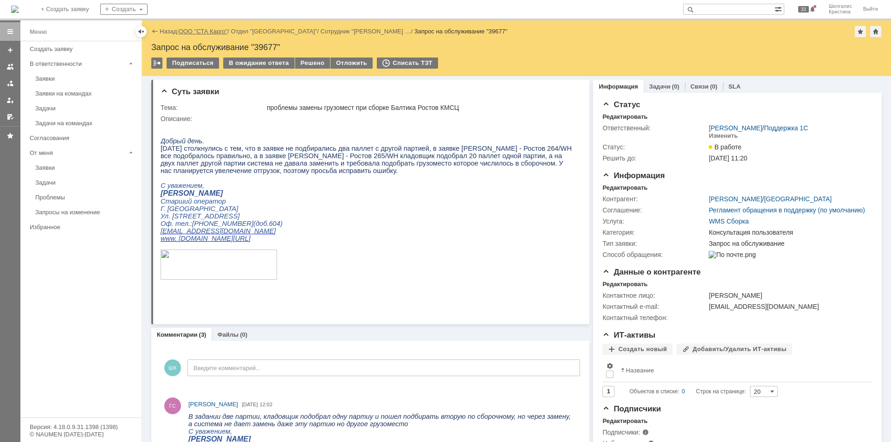
click at [198, 31] on link "ООО "СТА Карго"" at bounding box center [203, 31] width 49 height 7
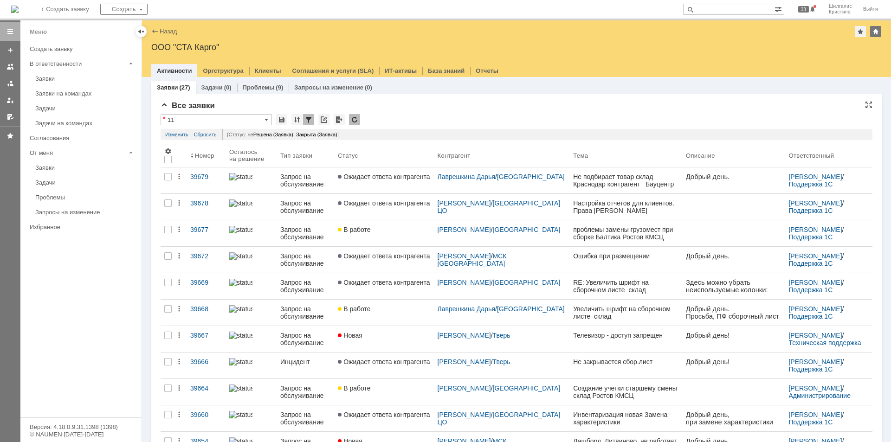
click at [423, 109] on div "Все заявки" at bounding box center [516, 105] width 712 height 9
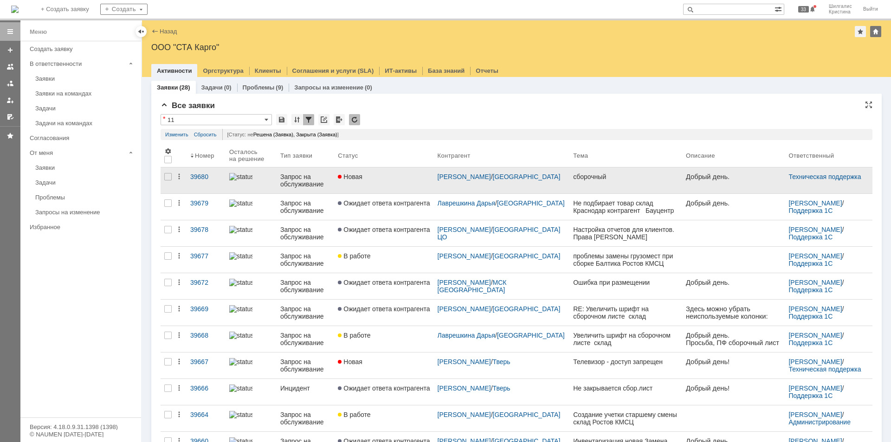
click at [380, 184] on link "Новая" at bounding box center [383, 180] width 99 height 26
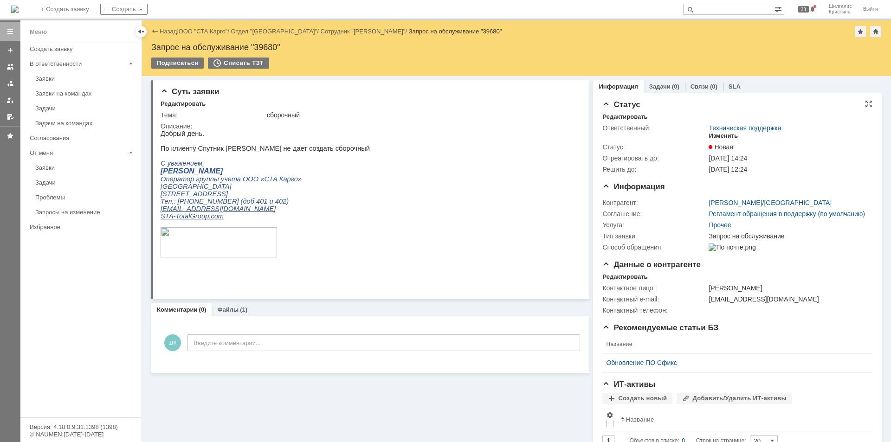
click at [716, 133] on div "Изменить" at bounding box center [722, 135] width 29 height 7
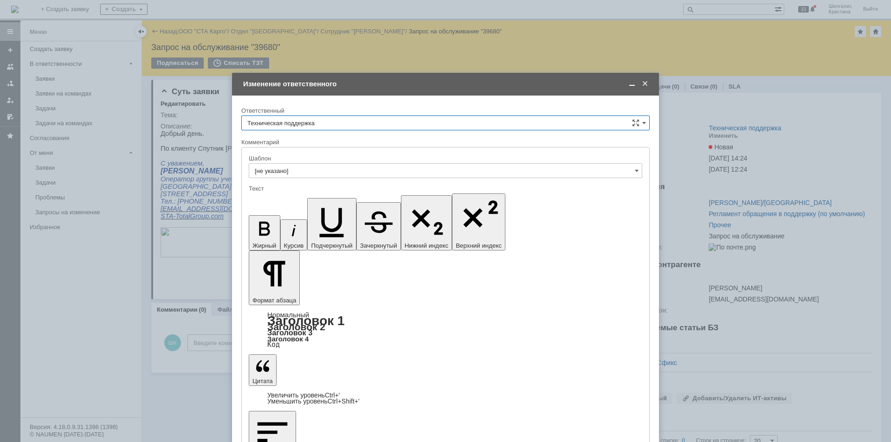
click at [325, 122] on input "Техническая поддержка" at bounding box center [445, 122] width 408 height 15
click at [320, 173] on span "[PERSON_NAME]" at bounding box center [445, 170] width 396 height 7
type input "[PERSON_NAME]"
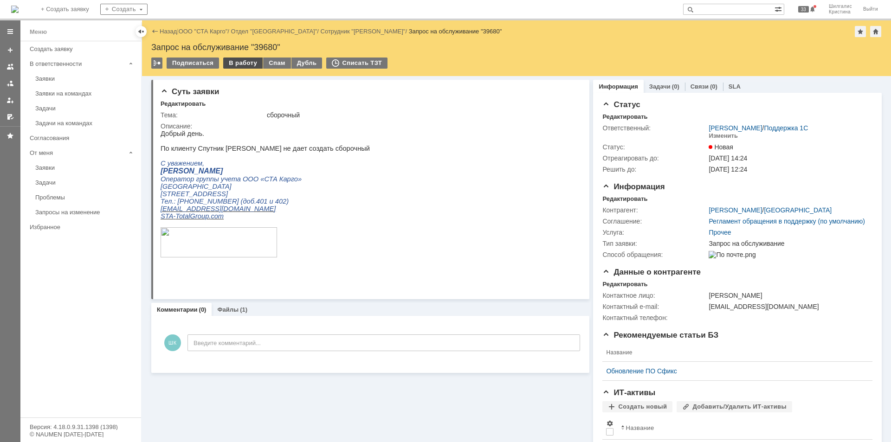
click at [244, 64] on div "В работу" at bounding box center [242, 63] width 39 height 11
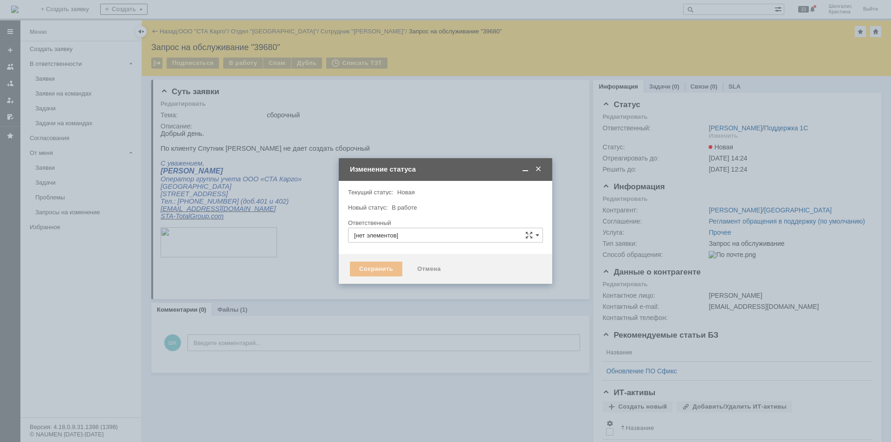
type input "[PERSON_NAME]"
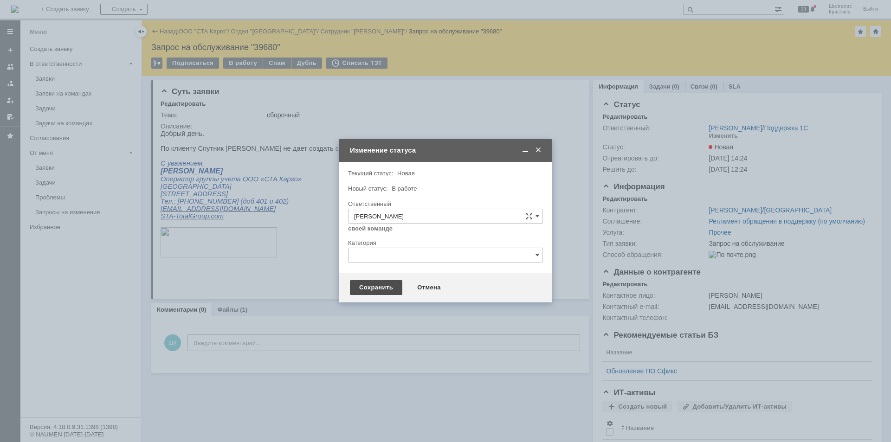
click at [371, 288] on div "Сохранить" at bounding box center [376, 287] width 52 height 15
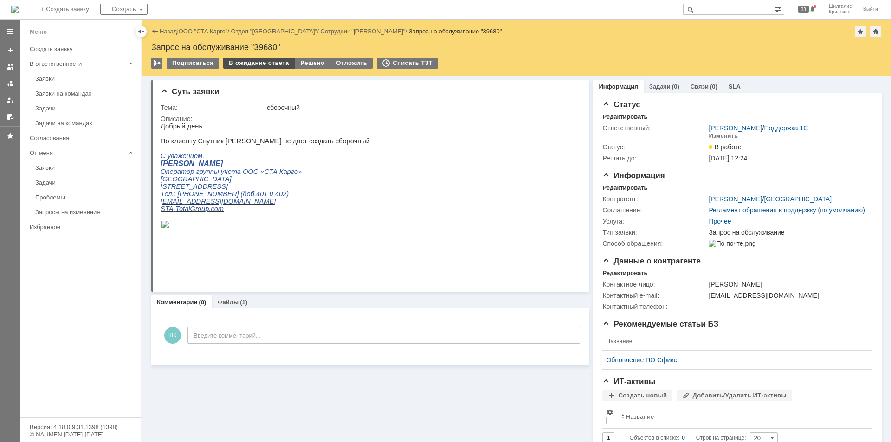
click at [257, 63] on div "В ожидание ответа" at bounding box center [258, 63] width 71 height 11
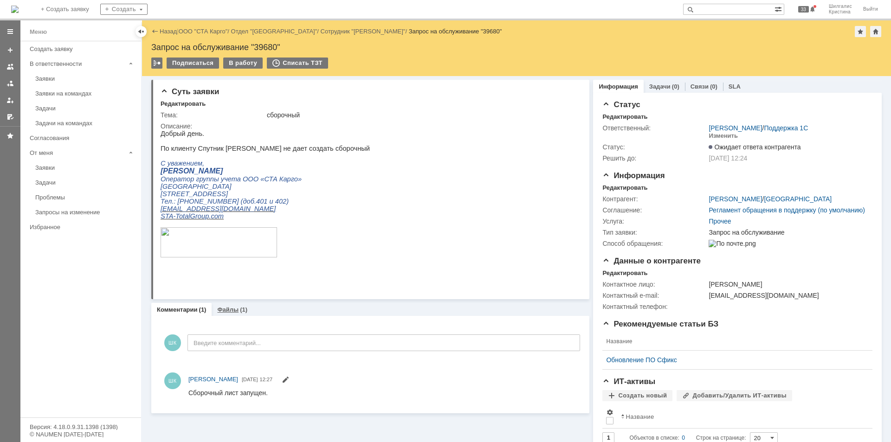
click at [225, 312] on link "Файлы" at bounding box center [227, 309] width 21 height 7
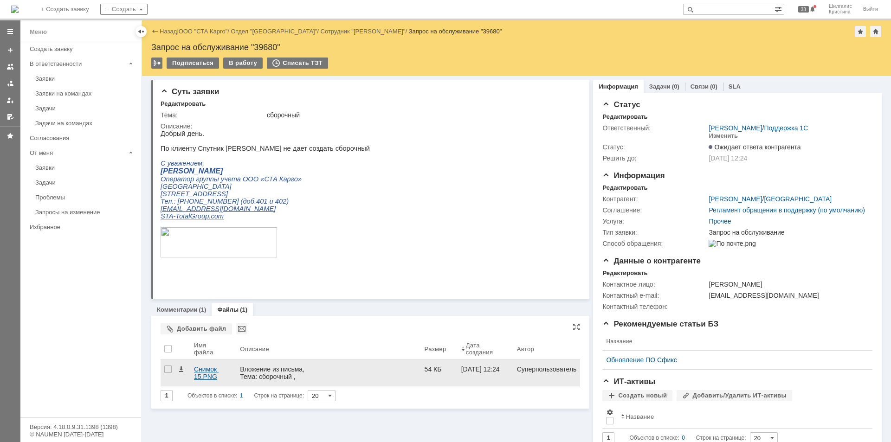
click at [203, 369] on div "Снимок 15.PNG" at bounding box center [213, 372] width 38 height 15
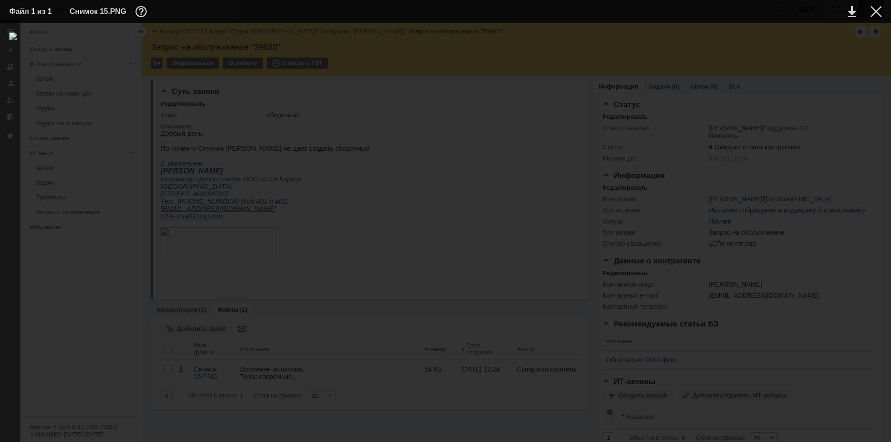
click at [871, 13] on div at bounding box center [875, 11] width 11 height 11
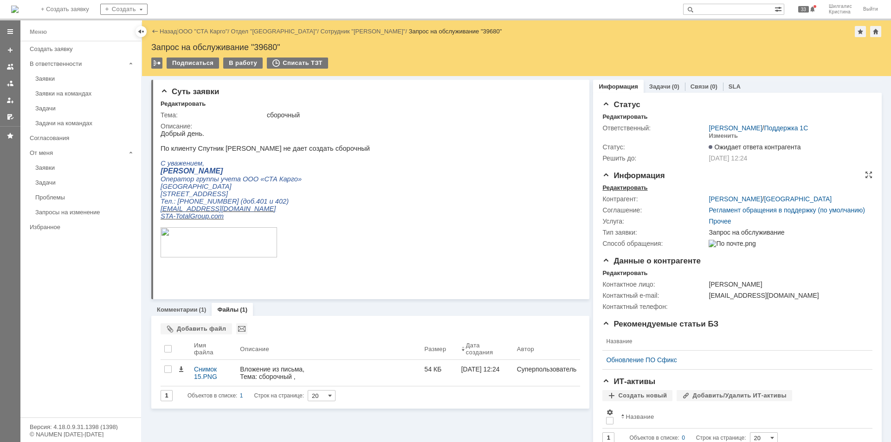
click at [629, 187] on div "Редактировать" at bounding box center [624, 187] width 45 height 7
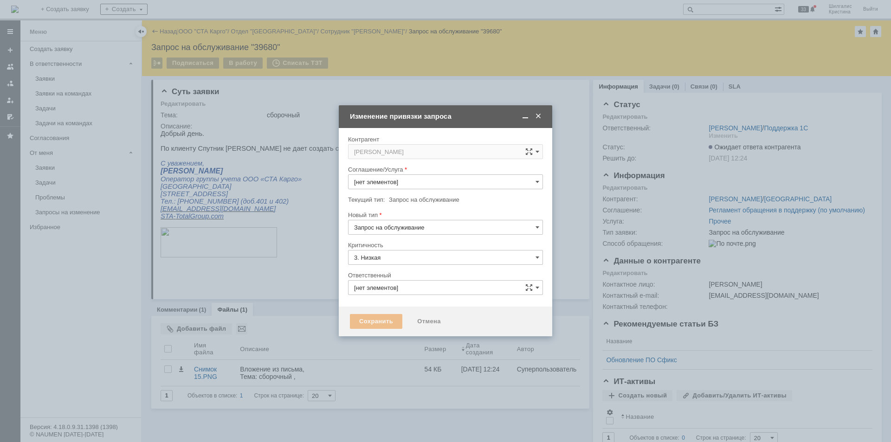
type input "[PERSON_NAME]"
type input "Прочее"
type input "[не указано]"
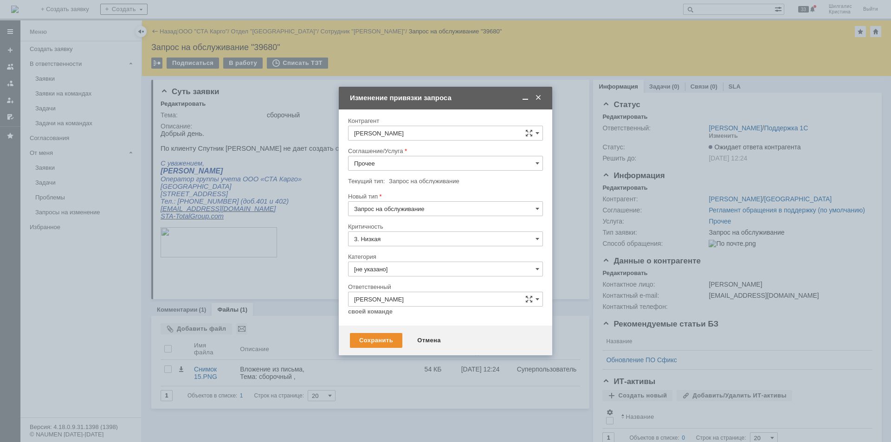
click at [397, 160] on input "Прочее" at bounding box center [445, 163] width 195 height 15
click at [393, 243] on span "WMS Сборка" at bounding box center [445, 244] width 183 height 7
type input "WMS Сборка"
click at [401, 268] on input "[не указано]" at bounding box center [445, 269] width 195 height 15
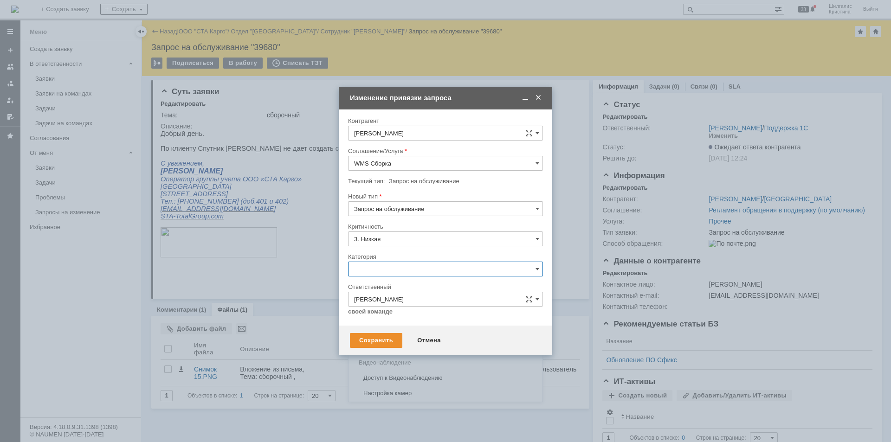
click at [381, 347] on span "Ошибка" at bounding box center [445, 347] width 183 height 7
click at [384, 340] on div "Сохранить" at bounding box center [376, 340] width 52 height 15
type input "Ошибка"
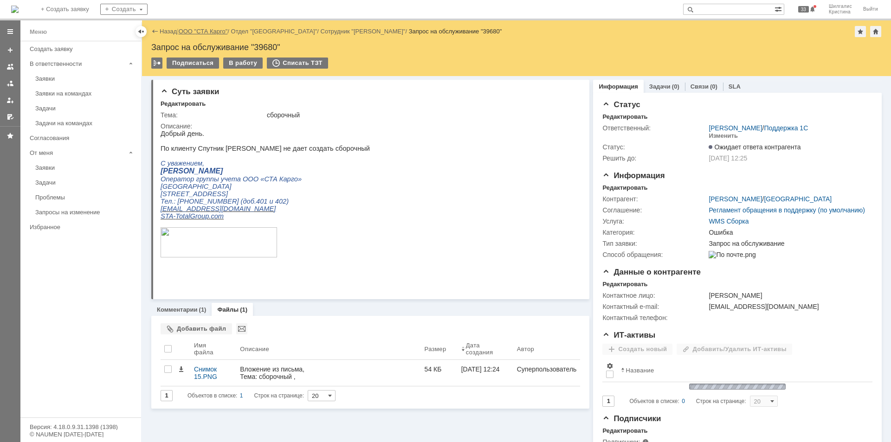
scroll to position [0, 0]
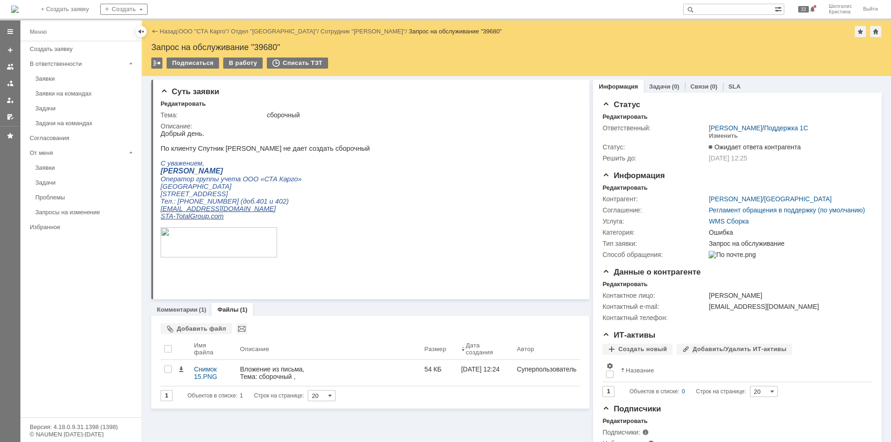
click at [211, 28] on link "ООО "СТА Карго"" at bounding box center [203, 31] width 49 height 7
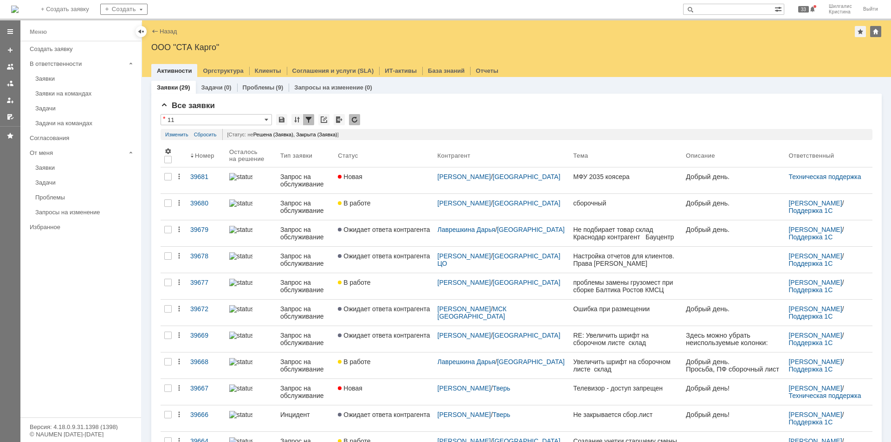
click at [404, 182] on link "Новая" at bounding box center [383, 180] width 99 height 26
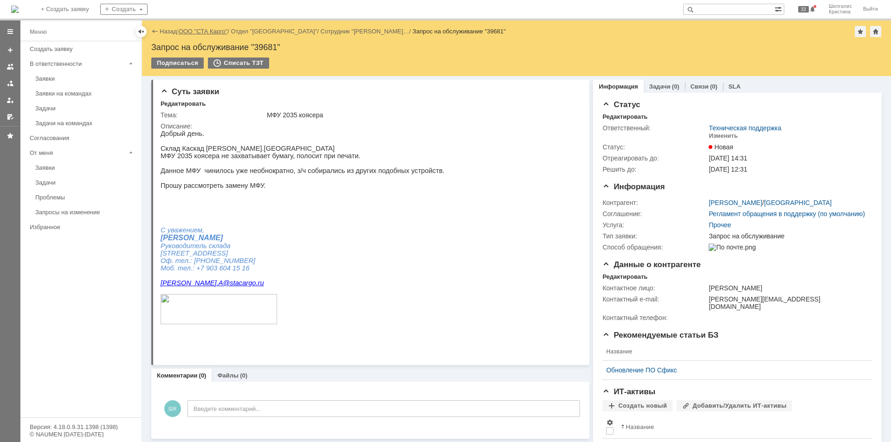
click at [202, 32] on link "ООО "СТА Карго"" at bounding box center [203, 31] width 49 height 7
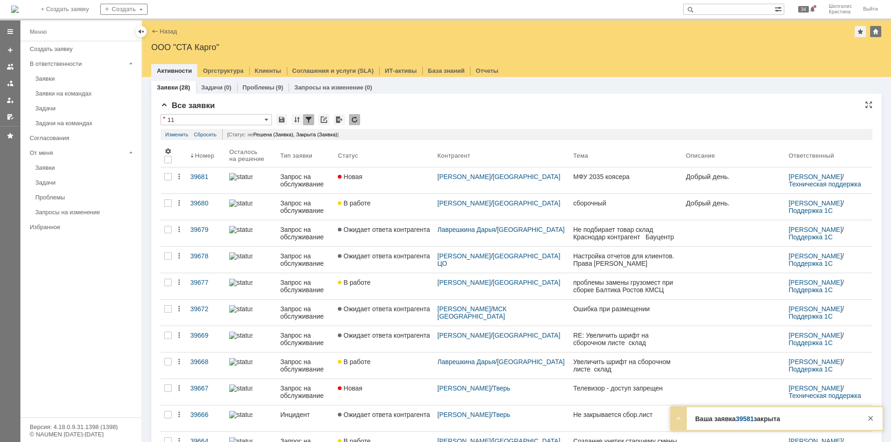
click at [434, 109] on div "Все заявки" at bounding box center [516, 105] width 712 height 9
click at [370, 203] on span "В работе" at bounding box center [354, 202] width 32 height 7
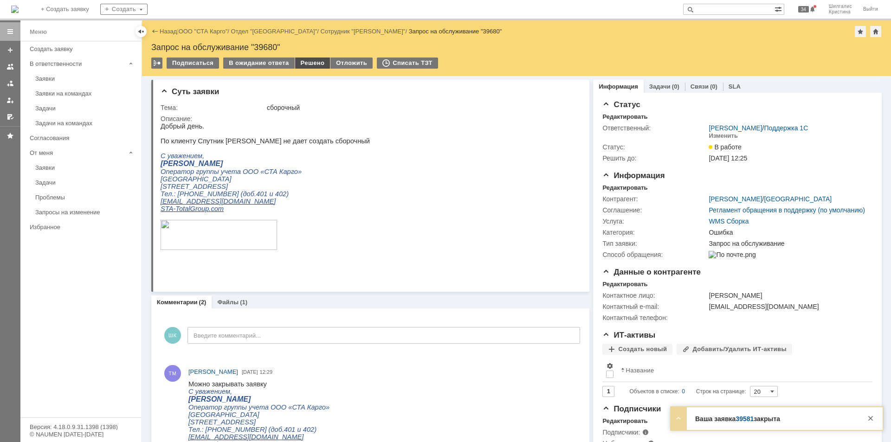
click at [314, 63] on div "Решено" at bounding box center [312, 63] width 35 height 11
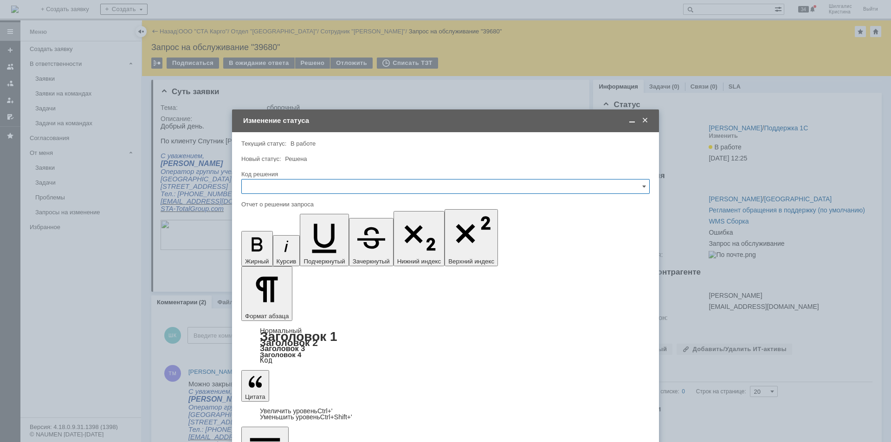
click at [322, 188] on input "text" at bounding box center [445, 186] width 408 height 15
click at [280, 304] on div "Решено" at bounding box center [445, 310] width 407 height 15
type input "Решено"
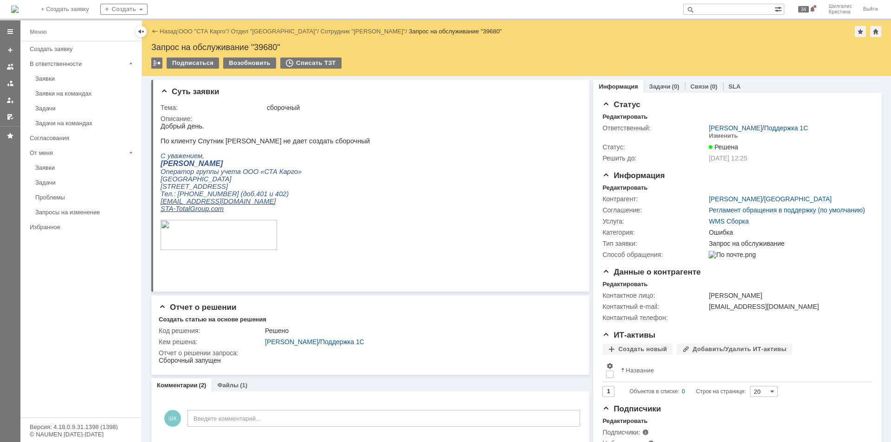
click at [63, 78] on div "Заявки" at bounding box center [85, 78] width 100 height 7
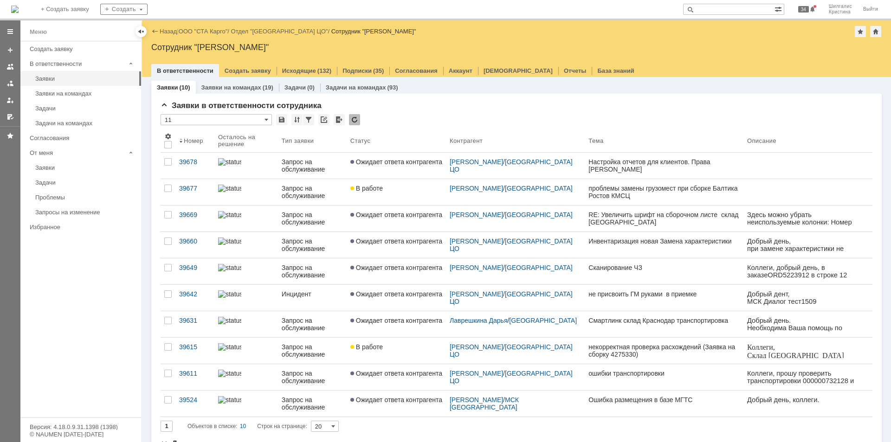
click at [374, 192] on link "В работе" at bounding box center [395, 192] width 99 height 26
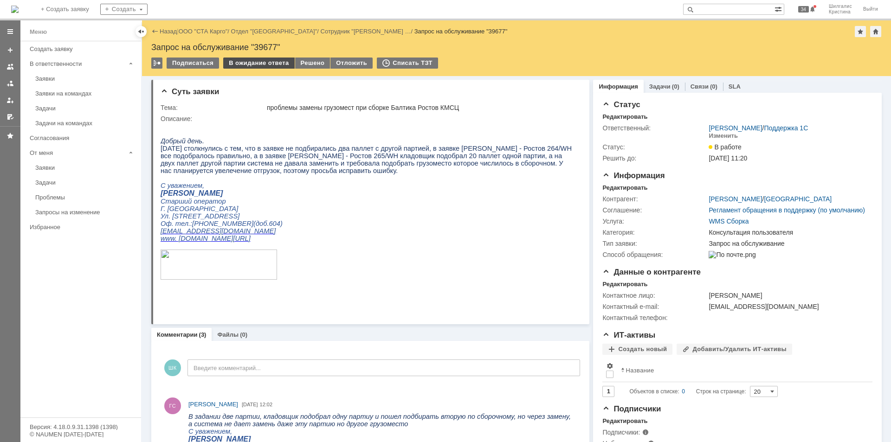
click at [246, 60] on div "В ожидание ответа" at bounding box center [258, 63] width 71 height 11
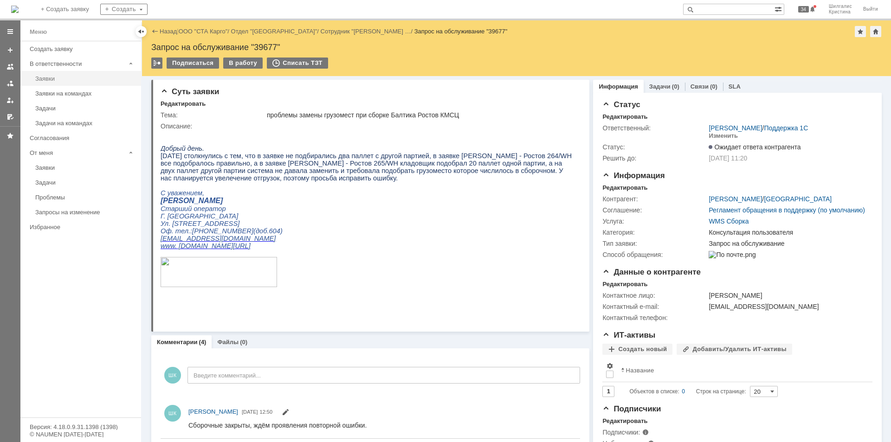
click at [49, 74] on link "Заявки" at bounding box center [86, 78] width 108 height 14
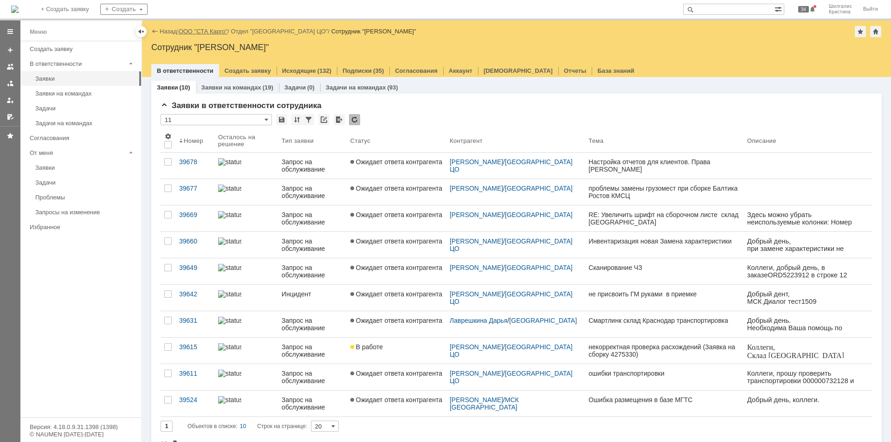
click at [214, 32] on link "ООО "СТА Карго"" at bounding box center [203, 31] width 49 height 7
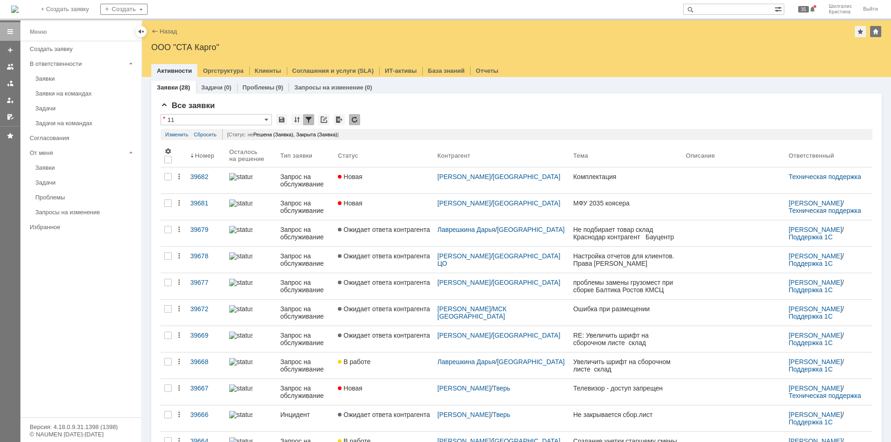
click at [413, 186] on link "Новая" at bounding box center [383, 180] width 99 height 26
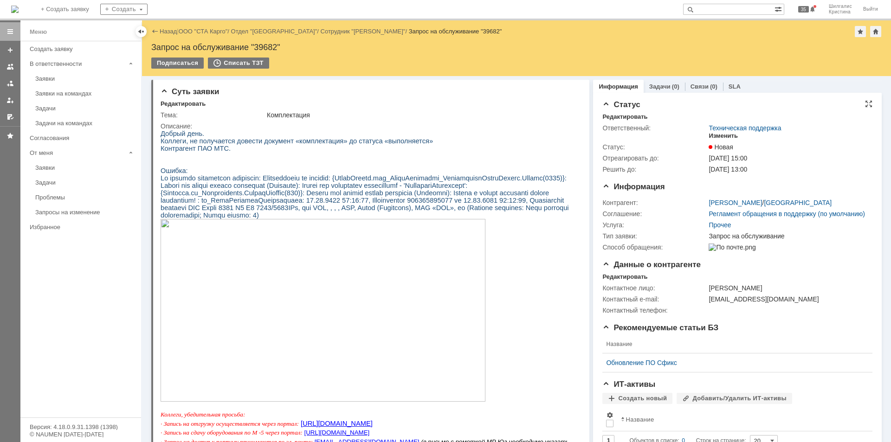
click at [715, 137] on div "Изменить" at bounding box center [722, 135] width 29 height 7
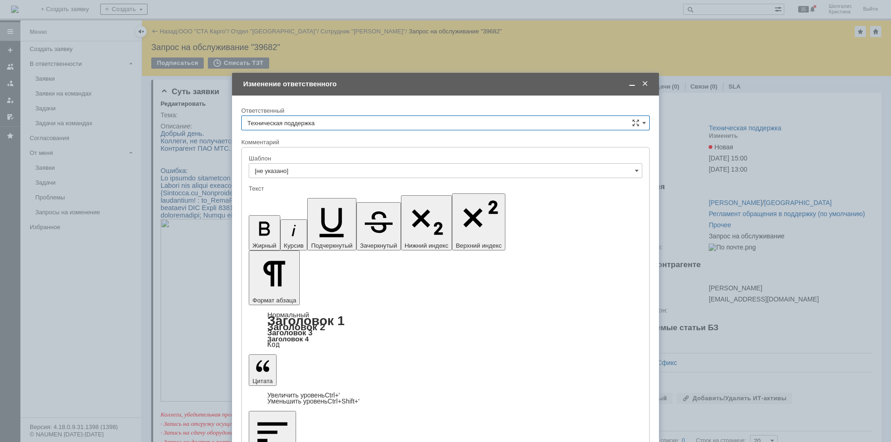
click at [307, 121] on input "Техническая поддержка" at bounding box center [445, 122] width 408 height 15
click at [282, 171] on span "[PERSON_NAME]" at bounding box center [445, 170] width 396 height 7
type input "[PERSON_NAME]"
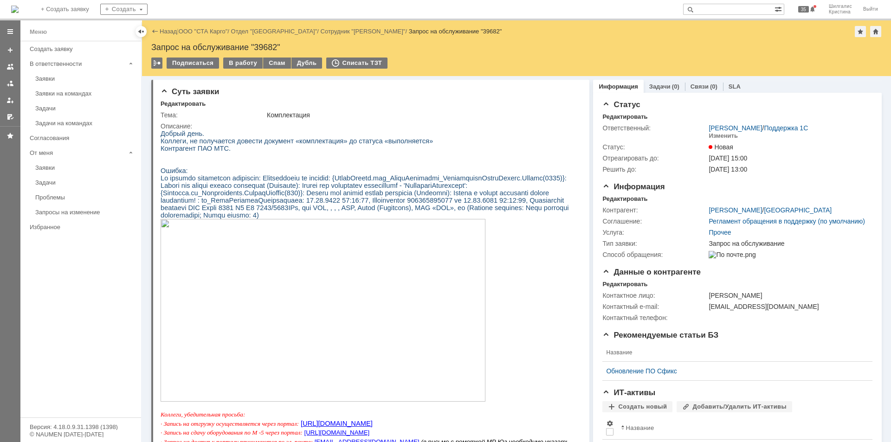
click at [218, 216] on span at bounding box center [364, 196] width 408 height 45
copy span "000000028530"
click at [268, 307] on img at bounding box center [322, 310] width 325 height 183
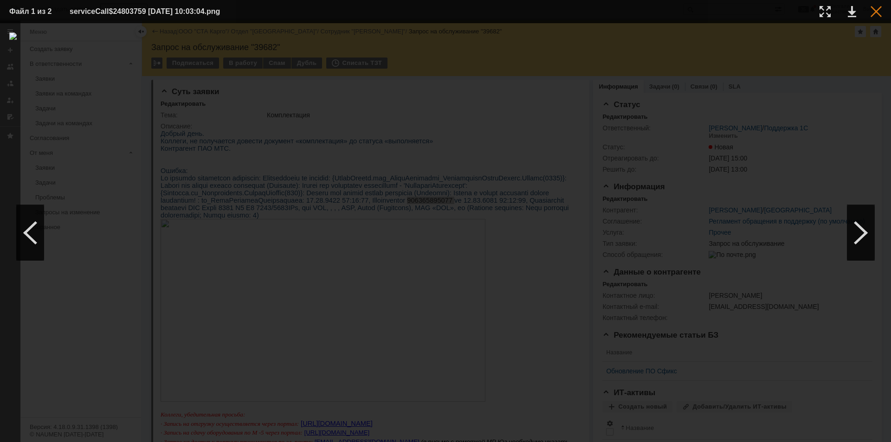
drag, startPoint x: 871, startPoint y: 13, endPoint x: 827, endPoint y: 13, distance: 44.1
click at [871, 13] on div at bounding box center [875, 11] width 11 height 11
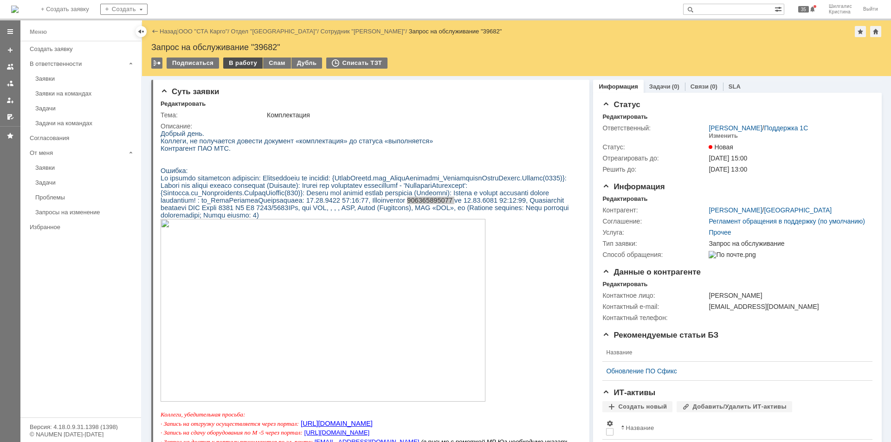
click at [231, 63] on div "В работу" at bounding box center [242, 63] width 39 height 11
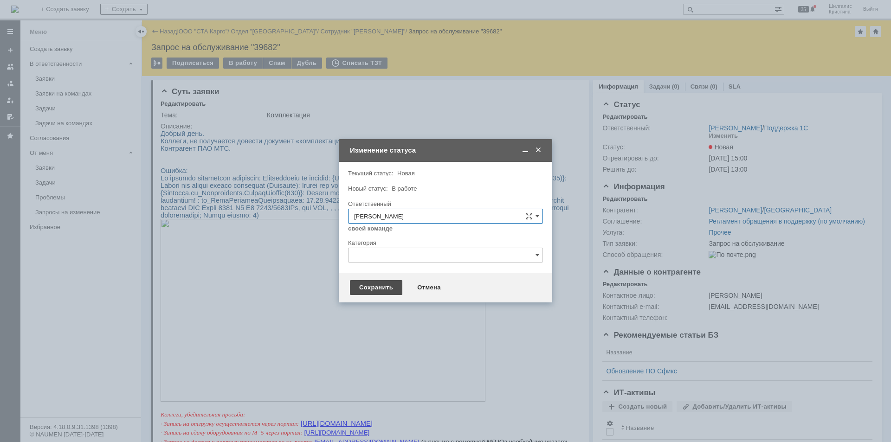
click at [375, 292] on div "Сохранить" at bounding box center [376, 287] width 52 height 15
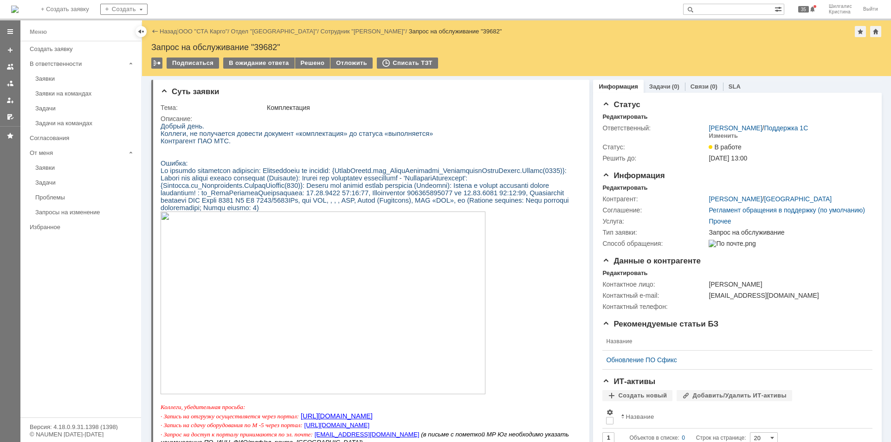
click at [248, 273] on img at bounding box center [322, 303] width 325 height 183
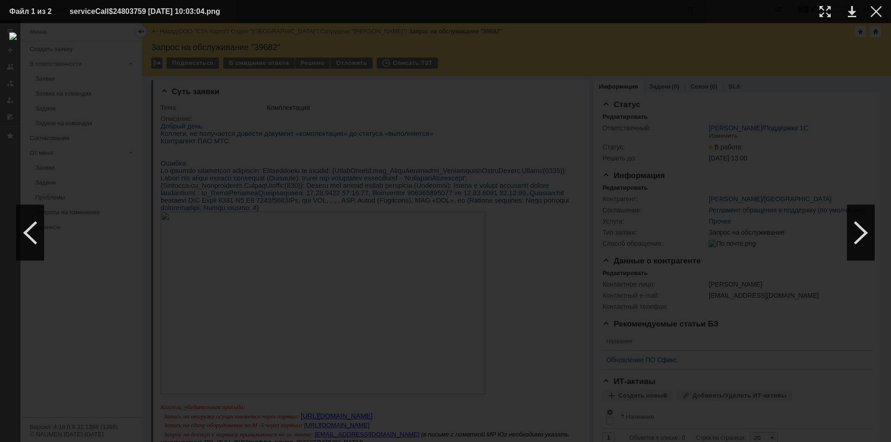
click at [868, 13] on td at bounding box center [869, 12] width 26 height 14
click at [873, 12] on div at bounding box center [875, 11] width 11 height 11
